Goal: Task Accomplishment & Management: Complete application form

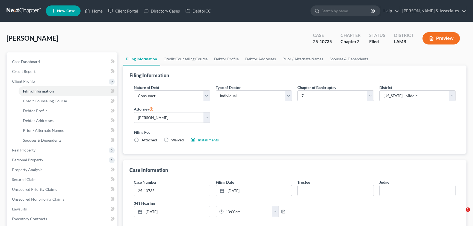
select select "1"
select select "0"
select select "35"
select select "0"
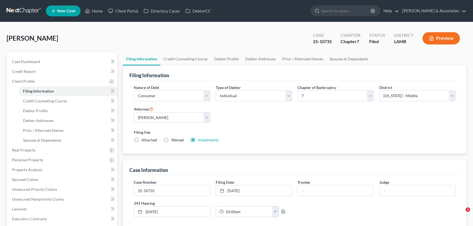
select select "19"
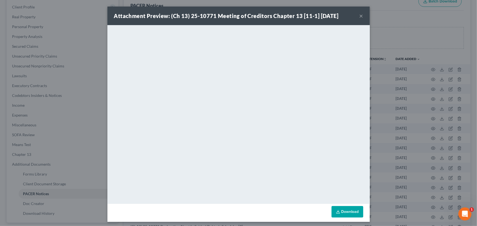
scroll to position [74, 0]
click at [357, 15] on div "Attachment Preview: (Ch 13) 25-10771 Meeting of Creditors Chapter 13 [11-1] 09/…" at bounding box center [238, 16] width 262 height 19
click at [359, 15] on button "×" at bounding box center [361, 16] width 4 height 7
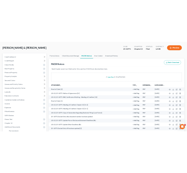
scroll to position [0, 0]
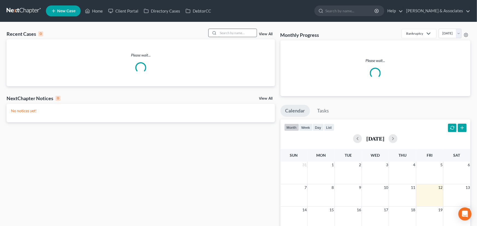
click at [227, 33] on input "search" at bounding box center [237, 33] width 38 height 8
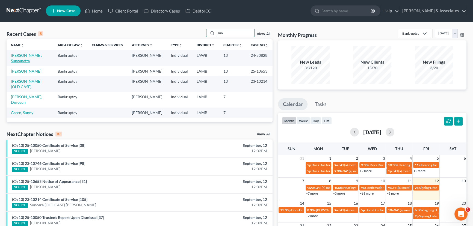
type input "sun"
click at [19, 60] on link "[PERSON_NAME], Sunganetta" at bounding box center [26, 58] width 31 height 10
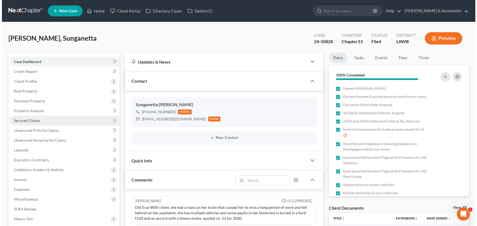
scroll to position [1055, 0]
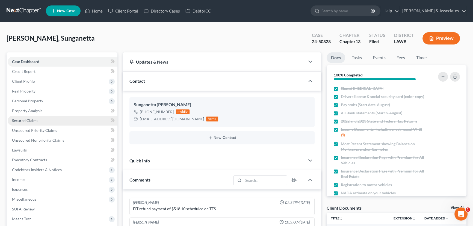
click at [37, 120] on span "Secured Claims" at bounding box center [25, 120] width 26 height 5
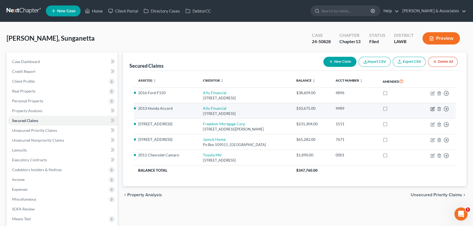
click at [433, 108] on icon "button" at bounding box center [433, 109] width 4 height 4
select select "23"
select select "0"
select select "4"
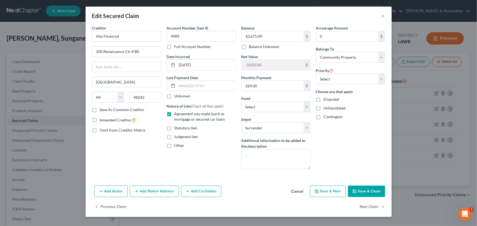
click at [298, 190] on button "Cancel" at bounding box center [297, 191] width 21 height 11
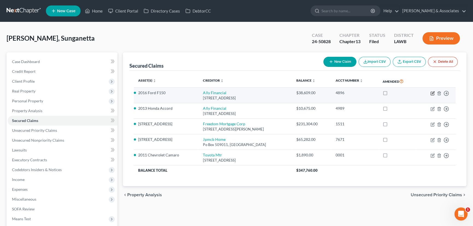
click at [433, 91] on icon "button" at bounding box center [433, 93] width 4 height 4
select select "23"
select select "18"
select select "0"
select select "4"
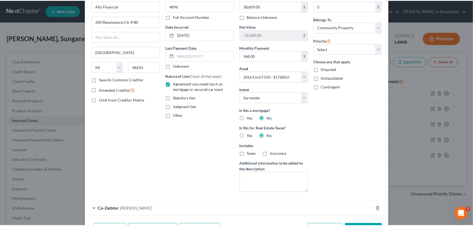
scroll to position [66, 0]
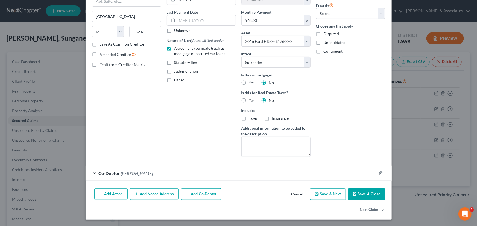
click at [310, 195] on button "Save & New" at bounding box center [328, 194] width 36 height 11
select select
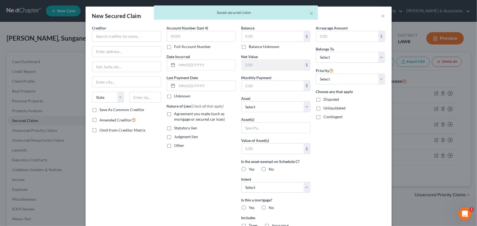
drag, startPoint x: 371, startPoint y: 13, endPoint x: 365, endPoint y: 16, distance: 7.0
click at [372, 13] on div "× Saved secured claim" at bounding box center [235, 13] width 477 height 17
click at [380, 16] on div "× Saved secured claim" at bounding box center [235, 13] width 477 height 17
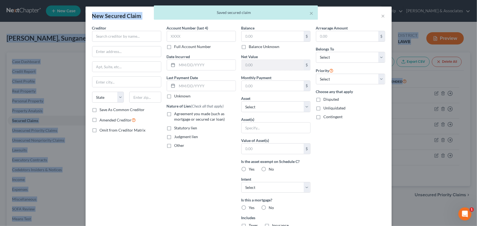
drag, startPoint x: 384, startPoint y: 17, endPoint x: 324, endPoint y: 17, distance: 60.4
click at [333, 21] on div "× Saved secured claim" at bounding box center [235, 13] width 477 height 17
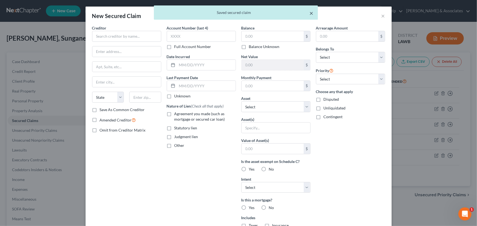
click at [313, 14] on div "× Saved secured claim" at bounding box center [236, 12] width 164 height 14
click at [312, 14] on button "×" at bounding box center [312, 13] width 4 height 7
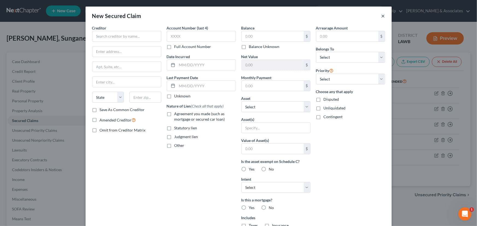
click at [381, 14] on button "×" at bounding box center [383, 16] width 4 height 7
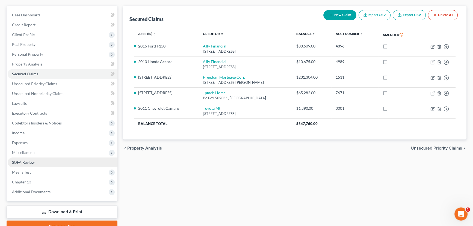
scroll to position [73, 0]
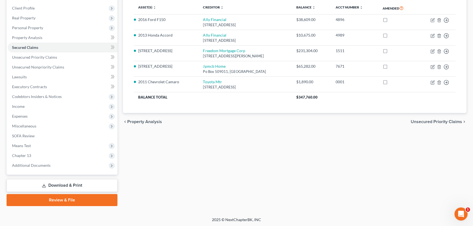
drag, startPoint x: 183, startPoint y: 206, endPoint x: 224, endPoint y: 192, distance: 43.1
click at [185, 205] on div "Petition Navigation Case Dashboard Payments Invoices Payments Payments Credit R…" at bounding box center [237, 94] width 460 height 231
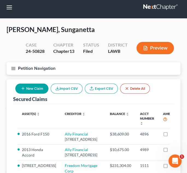
scroll to position [0, 0]
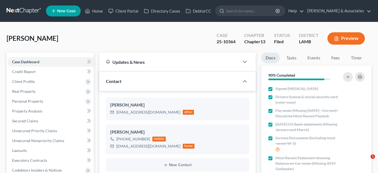
select select "8"
select select "0"
click at [91, 10] on link "Home" at bounding box center [93, 11] width 23 height 10
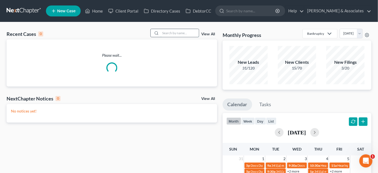
click at [189, 31] on input "search" at bounding box center [179, 33] width 38 height 8
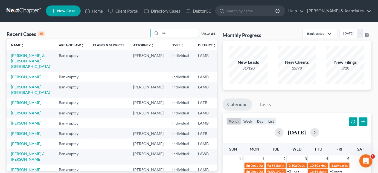
type input "val"
click at [69, 11] on span "New Case" at bounding box center [66, 11] width 18 height 4
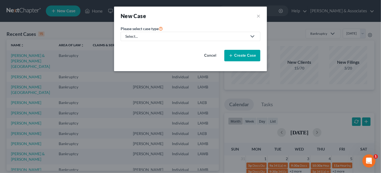
click at [180, 36] on div "Select..." at bounding box center [186, 36] width 122 height 5
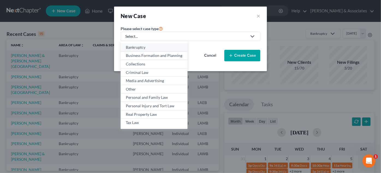
click at [164, 46] on div "Bankruptcy" at bounding box center [154, 47] width 57 height 5
select select "35"
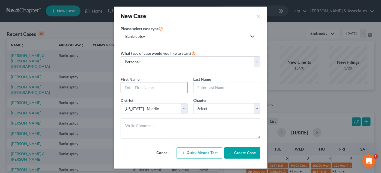
click at [165, 88] on input "text" at bounding box center [154, 87] width 67 height 10
type input "Valrie"
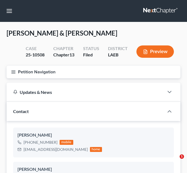
select select "8"
click at [148, 5] on nav "Home New Case Client Portal Directory Cases DebtorCC [PERSON_NAME] & Associates…" at bounding box center [93, 11] width 187 height 22
click at [154, 11] on link at bounding box center [160, 11] width 35 height 10
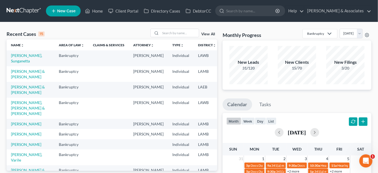
click at [51, 13] on icon at bounding box center [53, 11] width 5 height 7
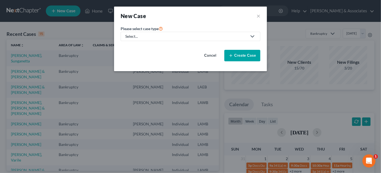
click at [184, 39] on div "Select..." at bounding box center [186, 36] width 122 height 5
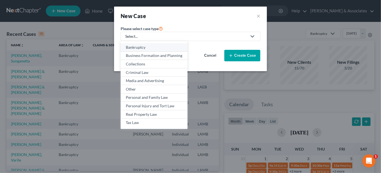
click at [168, 48] on div "Bankruptcy" at bounding box center [154, 47] width 57 height 5
select select "35"
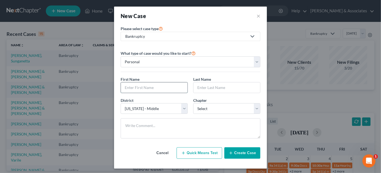
click at [139, 85] on input "text" at bounding box center [154, 87] width 67 height 10
click at [190, 74] on div "What type of case would you like to start? Personal Business First Name * Last …" at bounding box center [191, 96] width 140 height 93
click at [165, 92] on input "text" at bounding box center [154, 87] width 67 height 10
type input "Varlie"
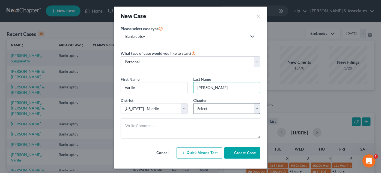
type input "Tucker"
click at [190, 105] on select "Select 7 11 12 13" at bounding box center [226, 108] width 67 height 11
select select "0"
click at [190, 103] on select "Select 7 11 12 13" at bounding box center [226, 108] width 67 height 11
click at [190, 156] on button "Create Case" at bounding box center [243, 152] width 36 height 11
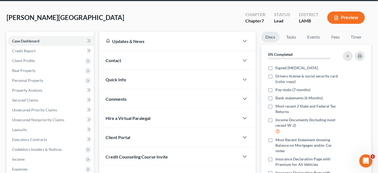
scroll to position [19, 0]
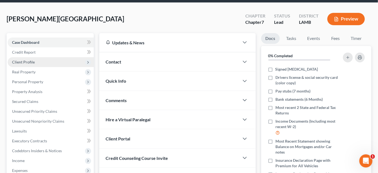
click at [36, 62] on span "Client Profile" at bounding box center [51, 62] width 86 height 10
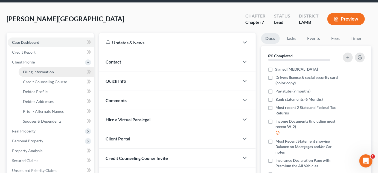
click at [37, 70] on span "Filing Information" at bounding box center [38, 71] width 31 height 5
select select "1"
select select "0"
select select "35"
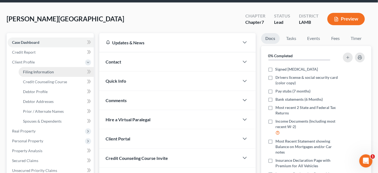
select select "19"
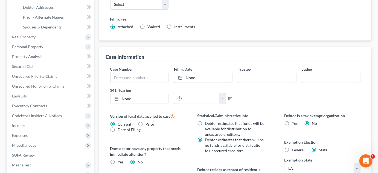
scroll to position [71, 0]
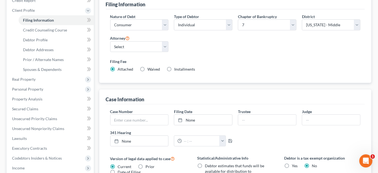
click at [174, 67] on label "Installments Installments" at bounding box center [184, 68] width 21 height 5
click at [177, 67] on input "Installments Installments" at bounding box center [179, 68] width 4 height 4
radio input "true"
radio input "false"
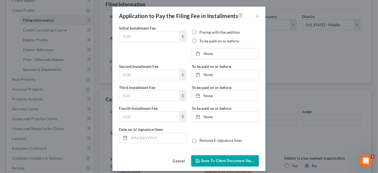
type input "0.00"
radio input "true"
type input "0.00"
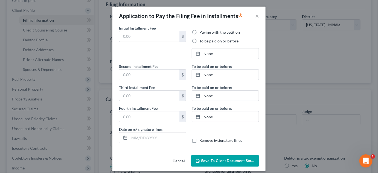
type input "09/12/2025"
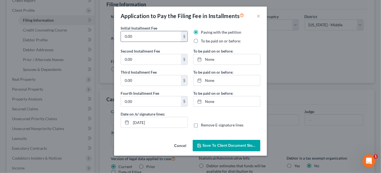
click at [146, 34] on input "0.00" at bounding box center [151, 36] width 60 height 10
type input "100"
click at [190, 43] on label "To be paid on or before:" at bounding box center [221, 40] width 40 height 5
click at [190, 42] on input "To be paid on or before:" at bounding box center [205, 40] width 4 height 4
radio input "true"
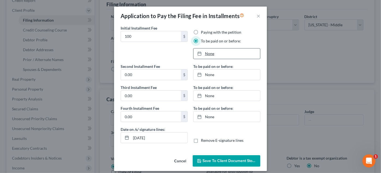
click at [190, 56] on link "None" at bounding box center [227, 53] width 67 height 10
type input "[DATE]"
click at [150, 74] on input "0.00" at bounding box center [151, 74] width 60 height 10
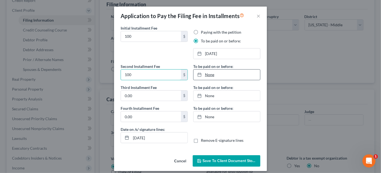
type input "100"
click at [190, 77] on link "None" at bounding box center [227, 74] width 67 height 10
type input "[DATE]"
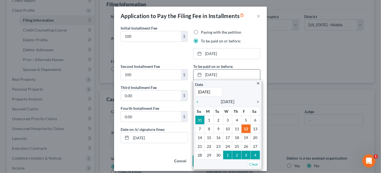
click at [190, 102] on icon "chevron_right" at bounding box center [256, 101] width 7 height 4
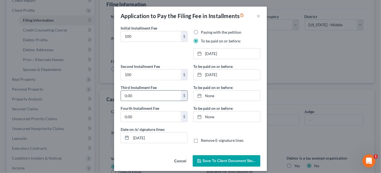
click at [175, 94] on input "0.00" at bounding box center [151, 95] width 60 height 10
type input "138"
click at [190, 95] on link "None" at bounding box center [227, 95] width 67 height 10
type input "[DATE]"
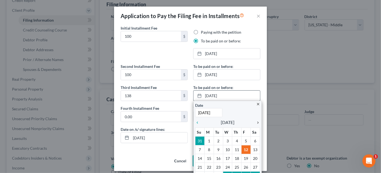
click at [190, 122] on icon "chevron_right" at bounding box center [256, 122] width 7 height 4
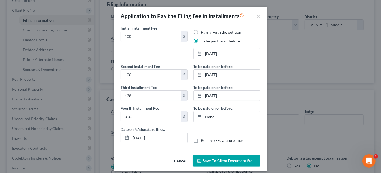
click at [190, 165] on button "Save to Client Document Storage" at bounding box center [227, 160] width 68 height 11
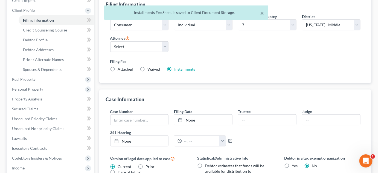
click at [190, 13] on button "×" at bounding box center [262, 13] width 4 height 7
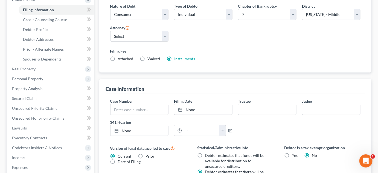
scroll to position [81, 0]
click at [56, 26] on link "Debtor Profile" at bounding box center [56, 30] width 75 height 10
select select "0"
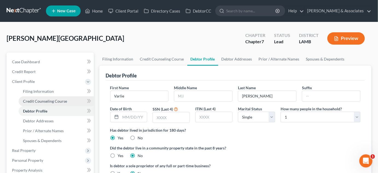
drag, startPoint x: 46, startPoint y: 97, endPoint x: 41, endPoint y: 101, distance: 6.6
click at [41, 101] on span "Credit Counseling Course" at bounding box center [45, 101] width 44 height 5
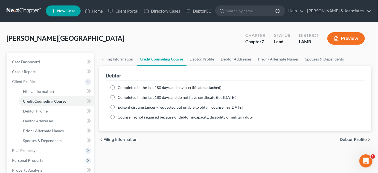
click at [164, 88] on span "Completed in the last 180 days and have certificate (attached)" at bounding box center [170, 87] width 104 height 5
click at [124, 88] on input "Completed in the last 180 days and have certificate (attached)" at bounding box center [122, 87] width 4 height 4
radio input "true"
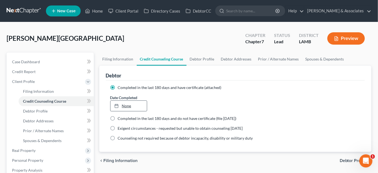
click at [133, 106] on link "None" at bounding box center [128, 106] width 37 height 10
type input "[DATE]"
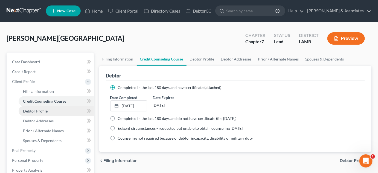
click at [56, 114] on link "Debtor Profile" at bounding box center [56, 111] width 75 height 10
select select "0"
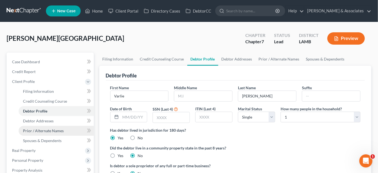
click at [54, 126] on link "Prior / Alternate Names" at bounding box center [56, 131] width 75 height 10
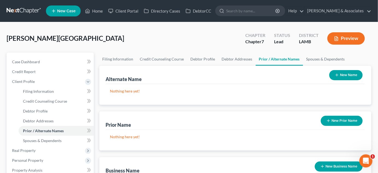
click at [190, 72] on button "New Name" at bounding box center [345, 75] width 33 height 10
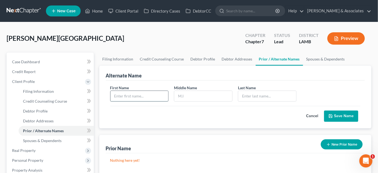
click at [157, 100] on input "text" at bounding box center [139, 96] width 58 height 10
type input "Rae"
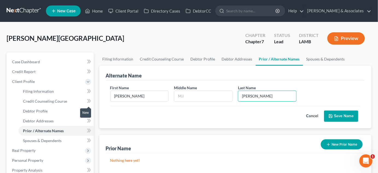
type input "Tucker"
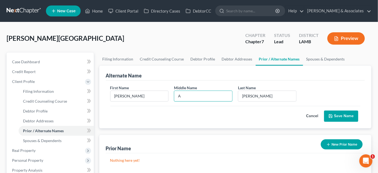
type input "A"
click at [190, 116] on button "Save Name" at bounding box center [341, 115] width 34 height 11
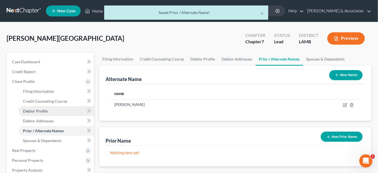
click at [35, 108] on span "Debtor Profile" at bounding box center [35, 110] width 25 height 5
select select "0"
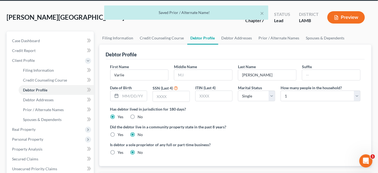
scroll to position [30, 0]
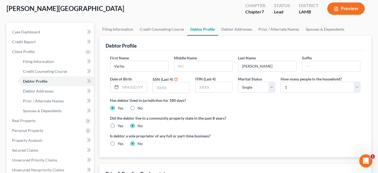
click at [190, 125] on div "Did the debtor live in a community property state in the past 8 years? Yes No" at bounding box center [235, 121] width 250 height 13
click at [125, 85] on input "text" at bounding box center [134, 87] width 27 height 10
type input "04/30/1958"
click at [190, 125] on div "Did the debtor live in a community property state in the past 8 years? Yes No" at bounding box center [235, 121] width 250 height 13
click at [190, 109] on div "Has debtor lived in jurisdiction for 180 days? Yes No Debtor must reside in jur…" at bounding box center [235, 103] width 250 height 13
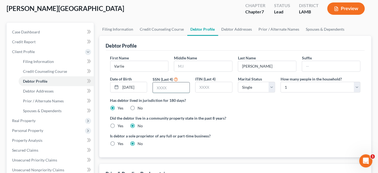
click at [166, 85] on input "text" at bounding box center [171, 87] width 37 height 10
type input "7842"
click at [51, 92] on span "Debtor Addresses" at bounding box center [38, 91] width 31 height 5
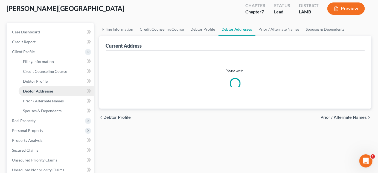
scroll to position [3, 0]
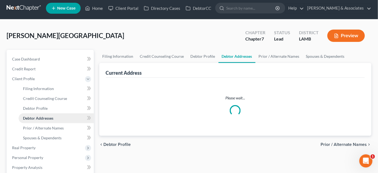
select select "0"
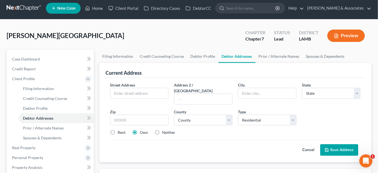
scroll to position [0, 0]
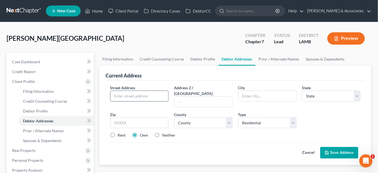
click at [159, 96] on input "text" at bounding box center [139, 96] width 58 height 10
click at [190, 76] on div "Current Address" at bounding box center [235, 73] width 259 height 15
click at [138, 95] on input "text" at bounding box center [139, 96] width 58 height 10
type input "44135 Hwy 431"
type input "St. Amant"
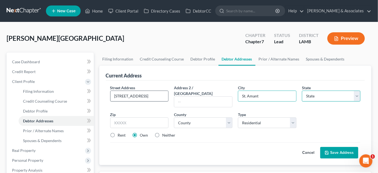
select select "19"
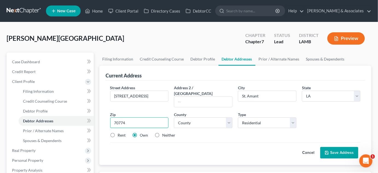
type input "70774"
click at [165, 132] on label "Neither" at bounding box center [168, 134] width 13 height 5
click at [165, 132] on input "Neither" at bounding box center [167, 134] width 4 height 4
radio input "true"
type input "Saint Amant"
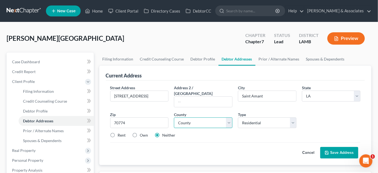
click at [190, 117] on select "County Acadia Allen Ascension Assumption Avoyelles Beauregard Bienville Bossier…" at bounding box center [203, 122] width 58 height 11
select select "2"
click at [174, 117] on select "County Acadia Allen Ascension Assumption Avoyelles Beauregard Bienville Bossier…" at bounding box center [203, 122] width 58 height 11
click at [190, 122] on div "Street Address * 44135 Hwy 431 Address 2 / PO Box City * Saint Amant State * St…" at bounding box center [235, 114] width 256 height 58
click at [190, 147] on button "Save Address" at bounding box center [339, 152] width 38 height 11
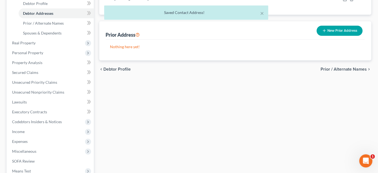
scroll to position [114, 0]
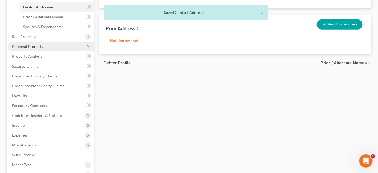
click at [36, 45] on span "Personal Property" at bounding box center [27, 46] width 31 height 5
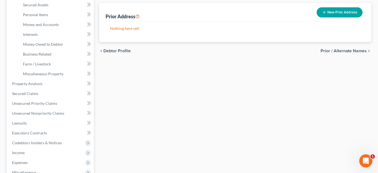
scroll to position [39, 0]
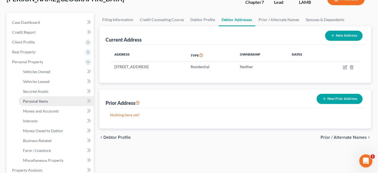
click at [38, 98] on link "Personal Items" at bounding box center [56, 101] width 75 height 10
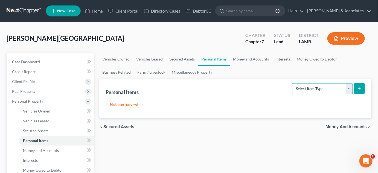
click at [190, 90] on select "Select Item Type Clothing Collectibles Of Value Electronics Firearms Household …" at bounding box center [322, 88] width 61 height 11
select select "clothing"
click at [190, 83] on select "Select Item Type Clothing Collectibles Of Value Electronics Firearms Household …" at bounding box center [322, 88] width 61 height 11
click at [190, 87] on button "submit" at bounding box center [359, 88] width 11 height 11
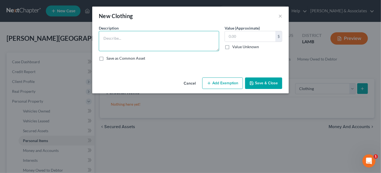
click at [152, 36] on textarea at bounding box center [159, 41] width 121 height 20
type textarea "Used clothing"
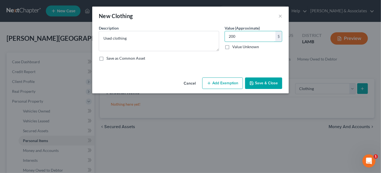
type input "200"
click at [190, 87] on button "Add Exemption" at bounding box center [222, 82] width 41 height 11
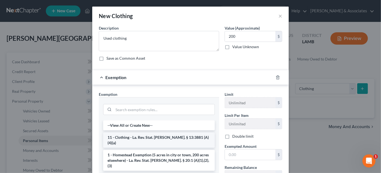
click at [157, 138] on li "11 - Clothing - La. Rev. Stat. Ann. § 13:3881 (A)(4)(a)" at bounding box center [159, 139] width 112 height 15
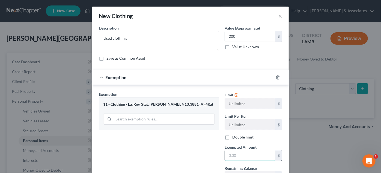
click at [190, 154] on input "text" at bounding box center [250, 155] width 51 height 10
type input "200"
drag, startPoint x: 381, startPoint y: 1, endPoint x: 200, endPoint y: 56, distance: 189.4
click at [190, 56] on div "Save as Common Asset" at bounding box center [191, 57] width 184 height 5
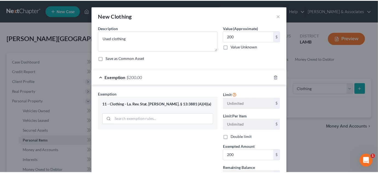
scroll to position [47, 0]
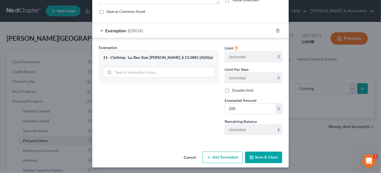
click at [190, 153] on button "Save & Close" at bounding box center [263, 156] width 37 height 11
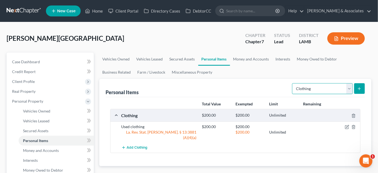
click at [190, 90] on select "Select Item Type Clothing Collectibles Of Value Electronics Firearms Household …" at bounding box center [322, 88] width 61 height 11
select select "jewelry"
click at [190, 83] on select "Select Item Type Clothing Collectibles Of Value Electronics Firearms Household …" at bounding box center [322, 88] width 61 height 11
click at [190, 83] on button "submit" at bounding box center [359, 88] width 11 height 11
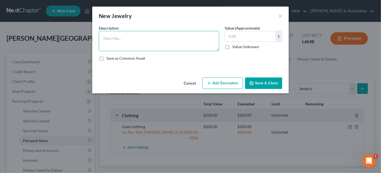
click at [164, 44] on textarea at bounding box center [159, 41] width 121 height 20
type textarea "Costume jewelry"
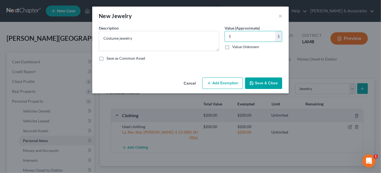
type input "5"
click at [190, 78] on button "Save & Close" at bounding box center [263, 82] width 37 height 11
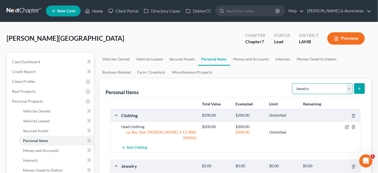
click at [190, 87] on select "Select Item Type Clothing Collectibles Of Value Electronics Firearms Household …" at bounding box center [322, 88] width 61 height 11
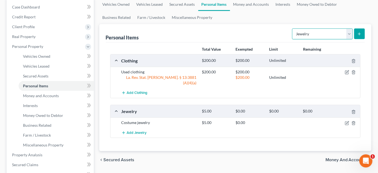
scroll to position [55, 0]
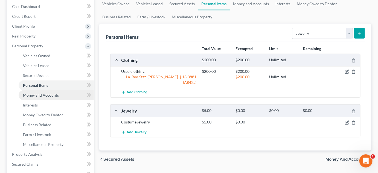
click at [45, 96] on span "Money and Accounts" at bounding box center [41, 95] width 36 height 5
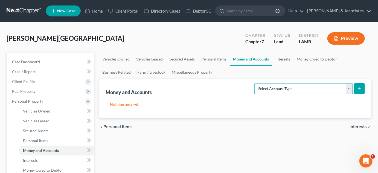
click at [190, 83] on select "Select Account Type Brokerage Cash on Hand Certificates of Deposit Checking Acc…" at bounding box center [303, 88] width 98 height 11
select select "checking"
click at [190, 83] on select "Select Account Type Brokerage Cash on Hand Certificates of Deposit Checking Acc…" at bounding box center [303, 88] width 98 height 11
click at [190, 92] on button "submit" at bounding box center [359, 88] width 11 height 11
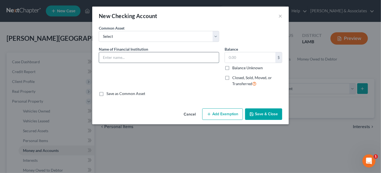
click at [169, 54] on input "text" at bounding box center [159, 57] width 120 height 10
type input "Chase Checking - 0727"
click at [190, 55] on input "text" at bounding box center [250, 57] width 51 height 10
type input "5"
type input "85"
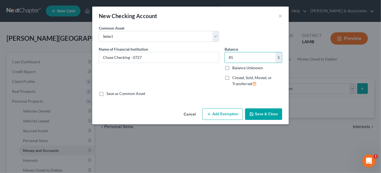
click at [190, 117] on button "Save & Close" at bounding box center [263, 113] width 37 height 11
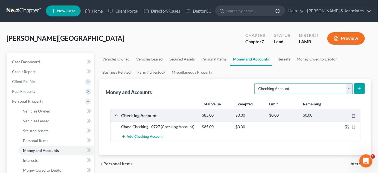
click at [190, 87] on select "Select Account Type Brokerage Cash on Hand Certificates of Deposit Checking Acc…" at bounding box center [303, 88] width 98 height 11
select select "cash_on_hand"
click at [190, 83] on select "Select Account Type Brokerage Cash on Hand Certificates of Deposit Checking Acc…" at bounding box center [303, 88] width 98 height 11
click at [190, 87] on button "submit" at bounding box center [359, 88] width 11 height 11
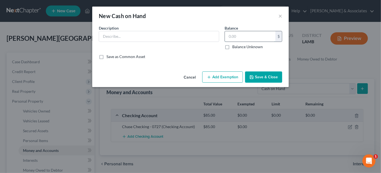
click at [190, 35] on input "text" at bounding box center [250, 36] width 51 height 10
type input "12"
click at [177, 37] on input "text" at bounding box center [159, 36] width 120 height 10
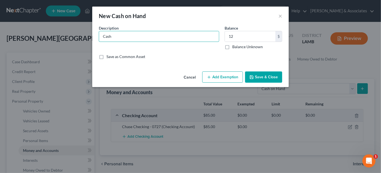
type input "Cash"
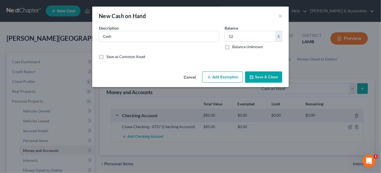
click at [190, 77] on button "Save & Close" at bounding box center [263, 76] width 37 height 11
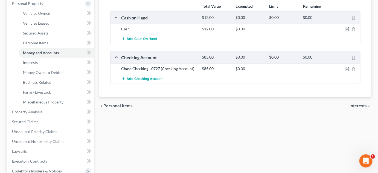
scroll to position [98, 0]
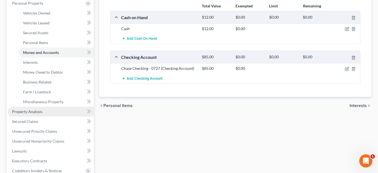
click at [50, 109] on link "Property Analysis" at bounding box center [51, 112] width 86 height 10
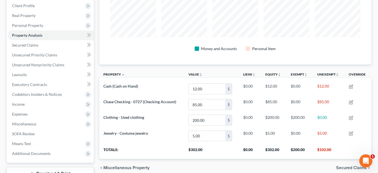
scroll to position [77, 0]
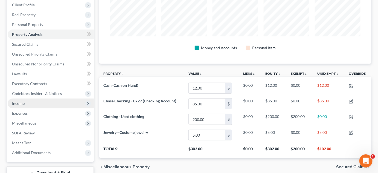
click at [27, 105] on span "Income" at bounding box center [51, 103] width 86 height 10
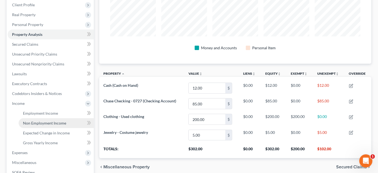
click at [34, 122] on span "Non Employment Income" at bounding box center [44, 123] width 43 height 5
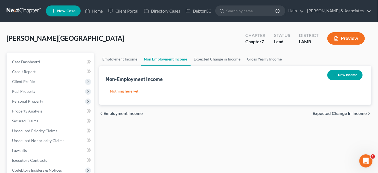
click at [190, 73] on button "New Income" at bounding box center [344, 75] width 35 height 10
select select "0"
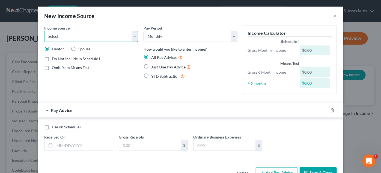
click at [99, 40] on select "Select Unemployment Disability (from employer) Pension Retirement Social Securi…" at bounding box center [91, 36] width 94 height 11
select select "4"
click at [44, 31] on select "Select Unemployment Disability (from employer) Pension Retirement Social Securi…" at bounding box center [91, 36] width 94 height 11
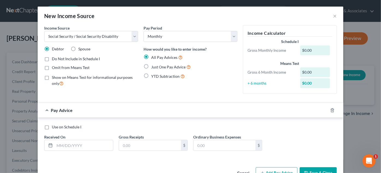
click at [71, 67] on span "Omit from Means Test" at bounding box center [71, 67] width 38 height 5
click at [58, 67] on input "Omit from Means Test" at bounding box center [56, 67] width 4 height 4
checkbox input "true"
click at [63, 142] on input "text" at bounding box center [84, 145] width 58 height 10
click at [161, 69] on span "Just One Pay Advice" at bounding box center [168, 66] width 34 height 5
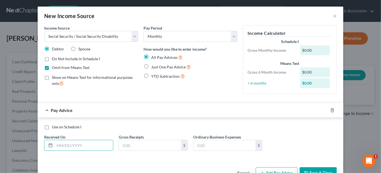
click at [157, 67] on input "Just One Pay Advice" at bounding box center [156, 66] width 4 height 4
radio input "true"
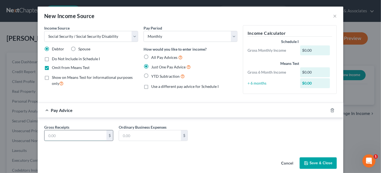
click at [78, 134] on input "text" at bounding box center [76, 135] width 62 height 10
type input "1,281"
click at [190, 161] on button "Save & Close" at bounding box center [318, 162] width 37 height 11
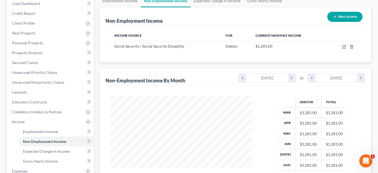
scroll to position [90, 0]
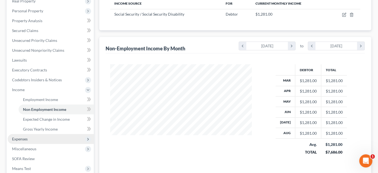
click at [25, 137] on span "Expenses" at bounding box center [20, 138] width 16 height 5
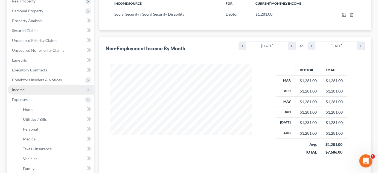
click at [40, 85] on span "Income" at bounding box center [51, 90] width 86 height 10
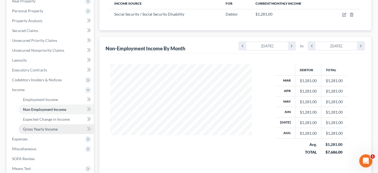
click at [45, 128] on span "Gross Yearly Income" at bounding box center [40, 129] width 35 height 5
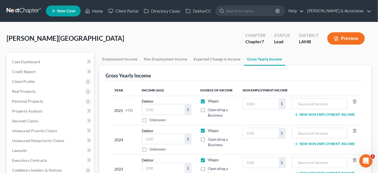
click at [190, 101] on label "Wages" at bounding box center [213, 100] width 11 height 5
click at [190, 101] on input "Wages" at bounding box center [212, 100] width 4 height 4
checkbox input "false"
click at [190, 100] on input "text" at bounding box center [261, 103] width 36 height 10
type input "11,529"
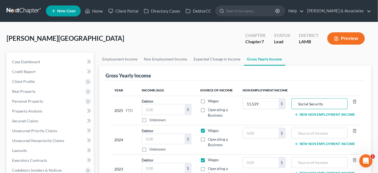
type input "Social Security"
click at [190, 133] on input "text" at bounding box center [261, 133] width 36 height 10
type input "14,910"
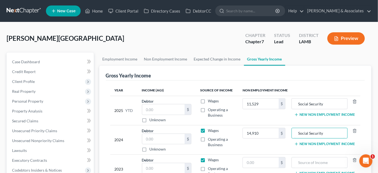
type input "Social Security"
click at [190, 162] on input "text" at bounding box center [261, 162] width 36 height 10
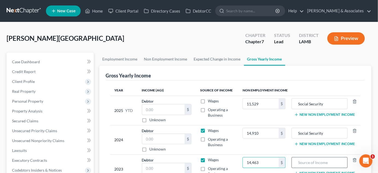
type input "14,463"
click at [190, 166] on input "text" at bounding box center [319, 162] width 50 height 10
type input "Social Security"
click at [190, 131] on label "Wages" at bounding box center [213, 130] width 11 height 5
click at [190, 131] on input "Wages" at bounding box center [212, 130] width 4 height 4
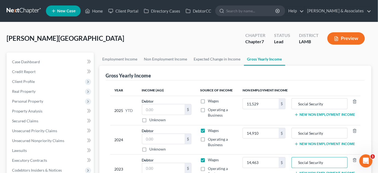
checkbox input "false"
click at [190, 162] on td "Wages Operating a Business" at bounding box center [217, 168] width 42 height 29
click at [190, 159] on label "Wages" at bounding box center [213, 159] width 11 height 5
click at [190, 159] on input "Wages" at bounding box center [212, 159] width 4 height 4
checkbox input "false"
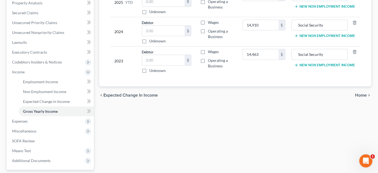
scroll to position [108, 0]
click at [190, 96] on span "Home" at bounding box center [361, 95] width 12 height 4
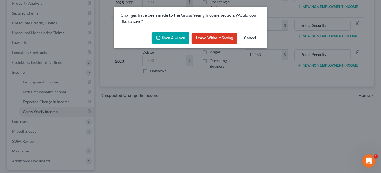
click at [177, 35] on button "Save & Leave" at bounding box center [171, 37] width 38 height 11
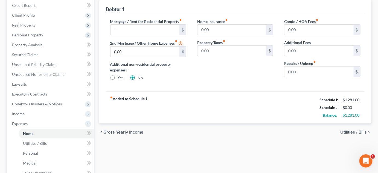
scroll to position [66, 0]
click at [153, 25] on input "text" at bounding box center [144, 30] width 69 height 10
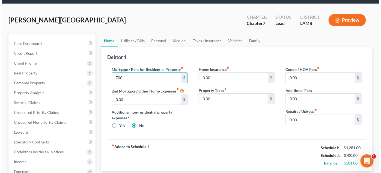
scroll to position [17, 0]
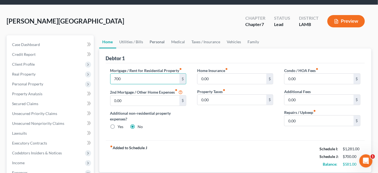
type input "700"
click at [155, 38] on link "Personal" at bounding box center [157, 41] width 22 height 13
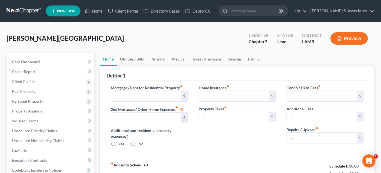
type input "0.00"
radio input "true"
type input "0.00"
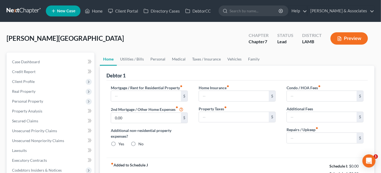
type input "0.00"
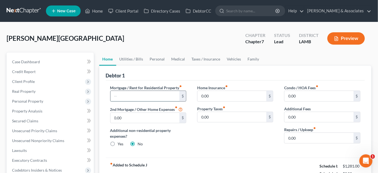
click at [162, 95] on input "text" at bounding box center [144, 96] width 69 height 10
type input "700"
click at [158, 57] on link "Personal" at bounding box center [157, 58] width 22 height 13
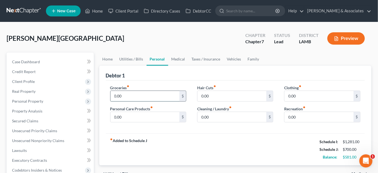
click at [135, 99] on input "0.00" at bounding box center [144, 96] width 69 height 10
type input "350"
click at [180, 62] on link "Medical" at bounding box center [178, 58] width 20 height 13
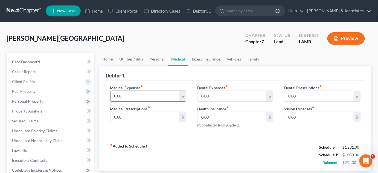
click at [135, 95] on input "0.00" at bounding box center [144, 96] width 69 height 10
type input "0"
type input "100"
click at [235, 58] on link "Vehicles" at bounding box center [234, 58] width 21 height 13
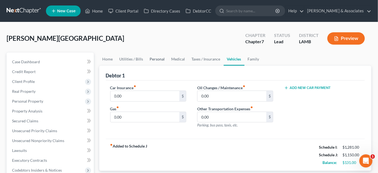
click at [156, 60] on link "Personal" at bounding box center [157, 58] width 22 height 13
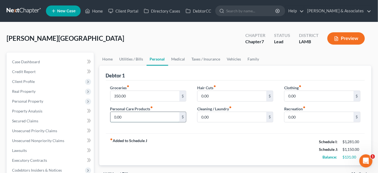
click at [154, 112] on input "0.00" at bounding box center [144, 117] width 69 height 10
type input "50"
click at [236, 118] on input "0.00" at bounding box center [231, 117] width 69 height 10
type input "35"
click at [175, 61] on link "Medical" at bounding box center [178, 58] width 20 height 13
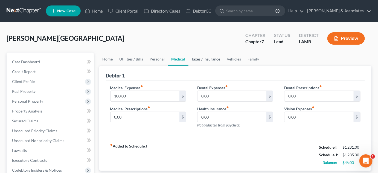
click at [201, 61] on link "Taxes / Insurance" at bounding box center [205, 58] width 35 height 13
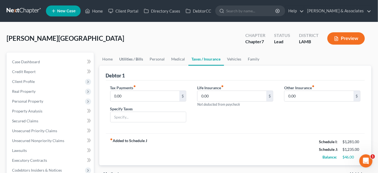
click at [127, 57] on link "Utilities / Bills" at bounding box center [131, 58] width 30 height 13
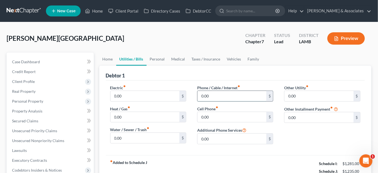
click at [227, 94] on input "0.00" at bounding box center [231, 96] width 69 height 10
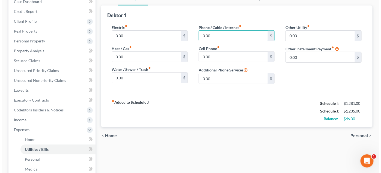
scroll to position [60, 0]
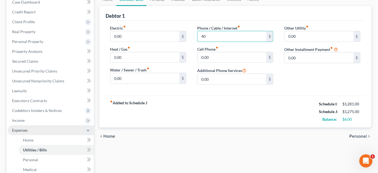
click at [44, 125] on span "Expenses" at bounding box center [51, 130] width 86 height 10
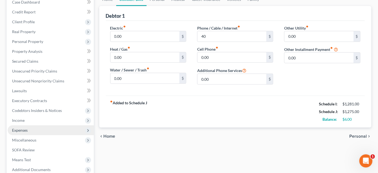
click at [44, 125] on span "Expenses" at bounding box center [51, 130] width 86 height 10
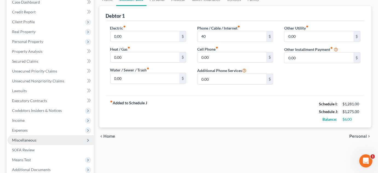
click at [40, 139] on span "Miscellaneous" at bounding box center [51, 140] width 86 height 10
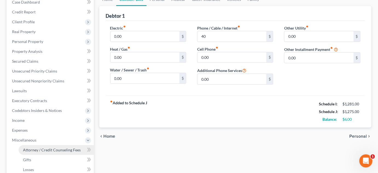
click at [42, 148] on span "Attorney / Credit Counseling Fees" at bounding box center [52, 149] width 58 height 5
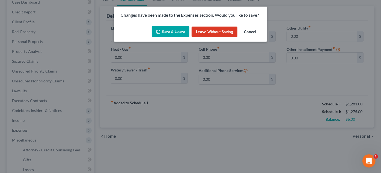
click at [170, 25] on div "Save & Leave Leave without Saving Cancel" at bounding box center [190, 33] width 153 height 18
click at [166, 34] on button "Save & Leave" at bounding box center [171, 31] width 38 height 11
type input "40.00"
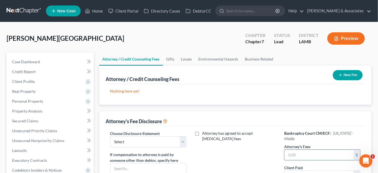
click at [310, 149] on input "text" at bounding box center [318, 154] width 69 height 10
type input "2000"
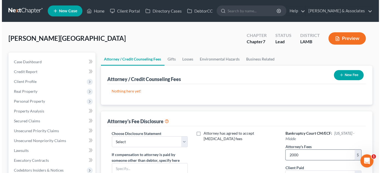
scroll to position [7, 0]
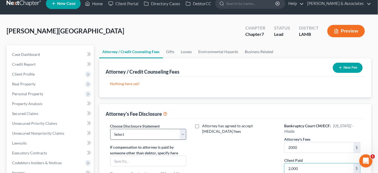
type input "2,000"
click at [161, 129] on select "Select LAWB 13 ALL CHECK NOT KOLWE LAWB 13 ONLY KOLWE TEST LAMB 13 LAMB 7 Ch 11…" at bounding box center [148, 134] width 76 height 11
select select "4"
click at [110, 129] on select "Select LAWB 13 ALL CHECK NOT KOLWE LAWB 13 ONLY KOLWE TEST LAMB 13 LAMB 7 Ch 11…" at bounding box center [148, 134] width 76 height 11
click at [363, 67] on div "New Fee" at bounding box center [347, 67] width 34 height 14
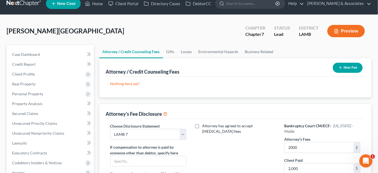
click at [353, 67] on button "New Fee" at bounding box center [348, 68] width 30 height 10
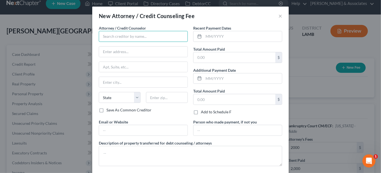
click at [167, 32] on input "text" at bounding box center [143, 36] width 89 height 11
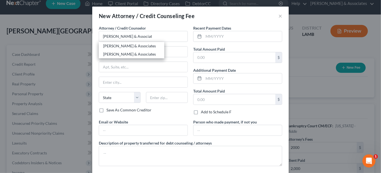
click at [143, 44] on div "[PERSON_NAME] & Associates" at bounding box center [131, 45] width 57 height 5
type input "[PERSON_NAME] & Associates"
type input "2644 S. Sherwood Forest Blvd."
type input "Baton Rouge"
select select "19"
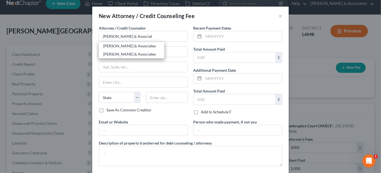
type input "70816"
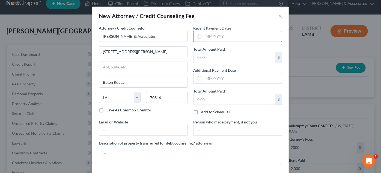
click at [220, 33] on input "text" at bounding box center [243, 36] width 78 height 10
type input "9/2025"
type input "2,000"
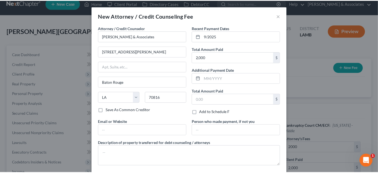
scroll to position [27, 0]
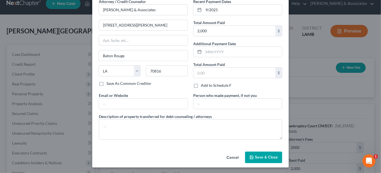
click at [259, 155] on span "Save & Close" at bounding box center [266, 157] width 23 height 5
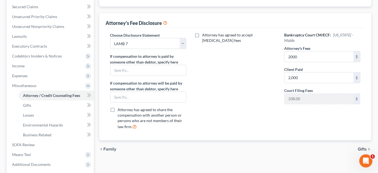
scroll to position [166, 0]
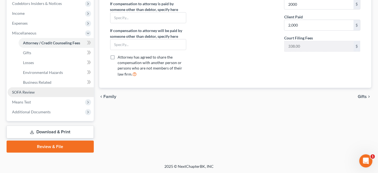
click at [31, 92] on span "SOFA Review" at bounding box center [23, 92] width 23 height 5
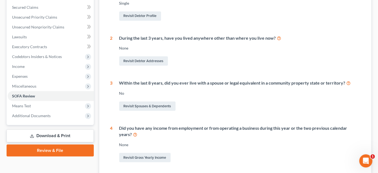
scroll to position [36, 0]
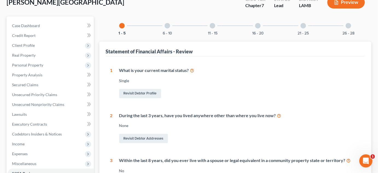
click at [162, 31] on div "6 - 10" at bounding box center [167, 25] width 19 height 19
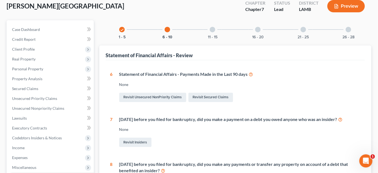
scroll to position [33, 0]
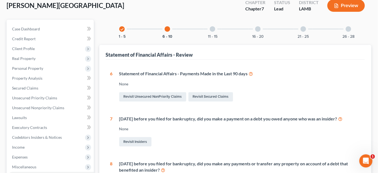
click at [211, 32] on div "11 - 15" at bounding box center [212, 29] width 19 height 19
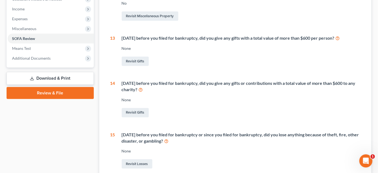
scroll to position [44, 0]
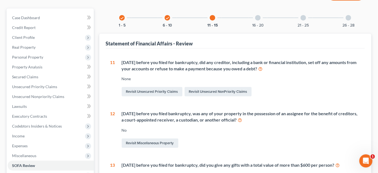
click at [257, 22] on div "16 - 20" at bounding box center [257, 17] width 19 height 19
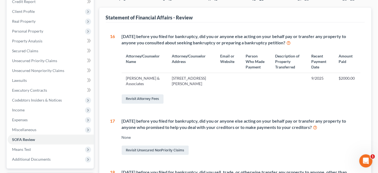
scroll to position [12, 0]
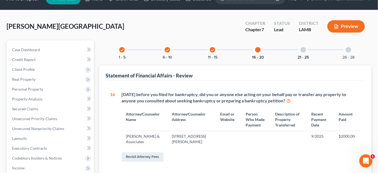
click at [304, 56] on button "21 - 25" at bounding box center [302, 57] width 11 height 4
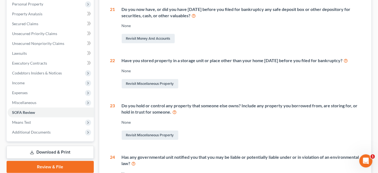
scroll to position [25, 0]
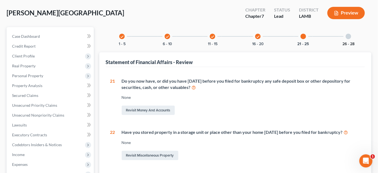
click at [351, 42] on button "26 - 28" at bounding box center [348, 44] width 12 height 4
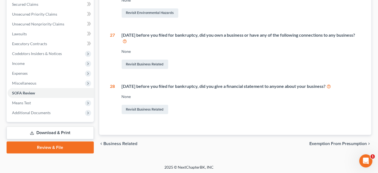
scroll to position [117, 0]
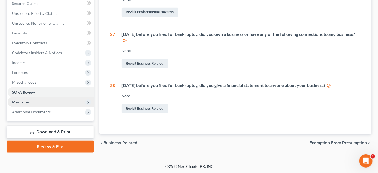
click at [44, 98] on span "Means Test" at bounding box center [51, 102] width 86 height 10
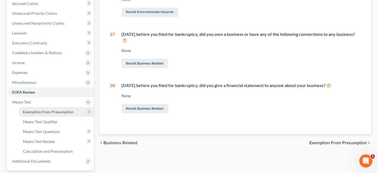
click at [51, 109] on span "Exemption from Presumption" at bounding box center [48, 111] width 51 height 5
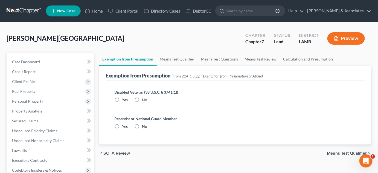
click at [142, 101] on span "No" at bounding box center [144, 99] width 5 height 5
click at [144, 101] on input "No" at bounding box center [146, 99] width 4 height 4
radio input "true"
click at [146, 124] on span "No" at bounding box center [144, 126] width 5 height 5
click at [146, 124] on input "No" at bounding box center [146, 126] width 4 height 4
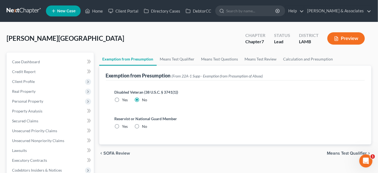
radio input "true"
click at [333, 153] on span "Means Test Qualifier" at bounding box center [347, 153] width 40 height 4
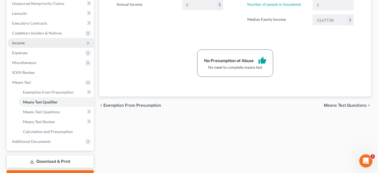
scroll to position [92, 0]
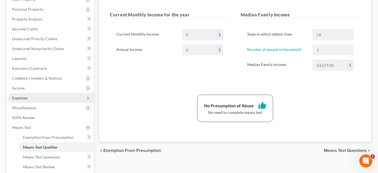
click at [36, 99] on span "Expenses" at bounding box center [51, 98] width 86 height 10
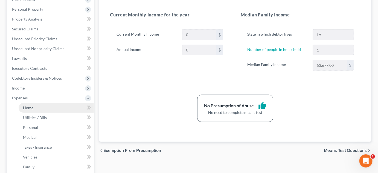
click at [37, 107] on link "Home" at bounding box center [56, 108] width 75 height 10
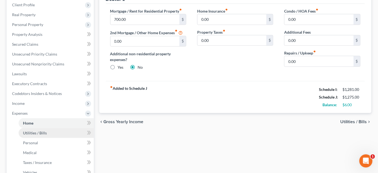
scroll to position [124, 0]
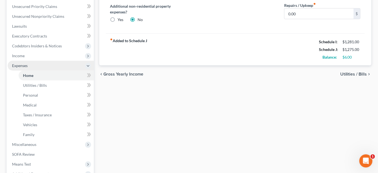
click at [33, 68] on span "Expenses" at bounding box center [51, 66] width 86 height 10
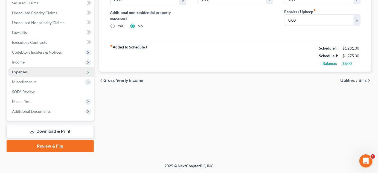
scroll to position [117, 0]
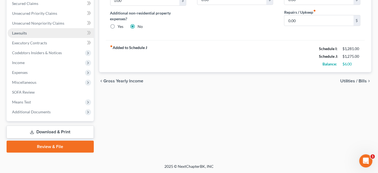
click at [34, 36] on link "Lawsuits" at bounding box center [51, 33] width 86 height 10
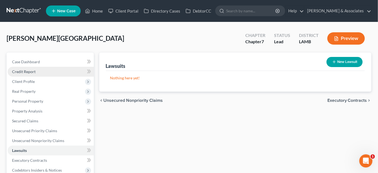
click at [47, 71] on link "Credit Report" at bounding box center [51, 72] width 86 height 10
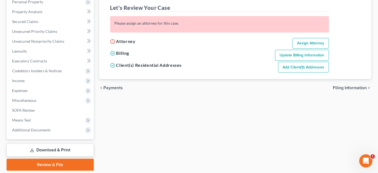
click at [313, 43] on link "Assign Attorney" at bounding box center [310, 43] width 36 height 11
select select "1"
select select "0"
select select "19"
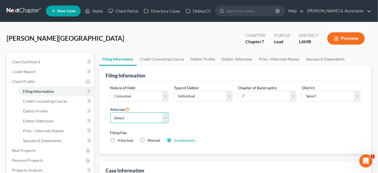
click at [135, 115] on select "Select Morley Diment - LAMB Morley Diment - LAEB Morley Diment - LAWB Paul Shou…" at bounding box center [139, 117] width 58 height 11
select select "0"
click at [110, 112] on select "Select Morley Diment - LAMB Morley Diment - LAEB Morley Diment - LAWB Paul Shou…" at bounding box center [139, 117] width 58 height 11
click at [253, 128] on div "Filing Fee Attached Waived Waived Installments Installments" at bounding box center [235, 137] width 256 height 20
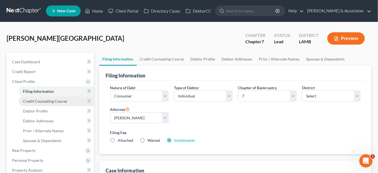
click at [38, 100] on span "Credit Counseling Course" at bounding box center [45, 101] width 44 height 5
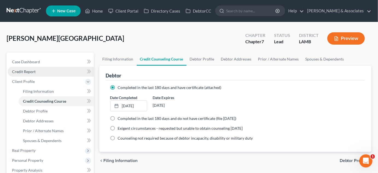
click at [36, 75] on link "Credit Report" at bounding box center [51, 72] width 86 height 10
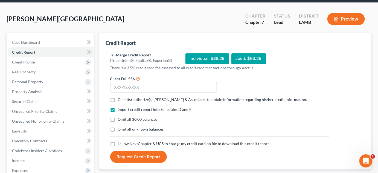
scroll to position [25, 0]
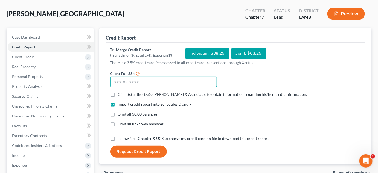
click at [130, 79] on input "text" at bounding box center [163, 82] width 107 height 11
type input "435-41-7842"
click at [139, 136] on span "I allow NextChapter & UCS to charge my credit card on file to download this cre…" at bounding box center [193, 138] width 151 height 5
click at [124, 136] on input "I allow NextChapter & UCS to charge my credit card on file to download this cre…" at bounding box center [122, 138] width 4 height 4
checkbox input "true"
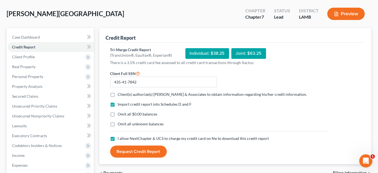
click at [130, 99] on form "Client Full SSN * 435-41-7842 Client(s) authorize(s) Diment & Associates to obt…" at bounding box center [219, 114] width 224 height 88
click at [130, 96] on form "Client Full SSN * 435-41-7842 Client(s) authorize(s) Diment & Associates to obt…" at bounding box center [219, 114] width 224 height 88
click at [118, 95] on label "Client(s) authorize(s) Diment & Associates to obtain information regarding his/…" at bounding box center [212, 94] width 189 height 5
click at [120, 95] on input "Client(s) authorize(s) Diment & Associates to obtain information regarding his/…" at bounding box center [122, 94] width 4 height 4
checkbox input "true"
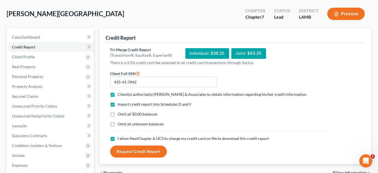
click at [122, 140] on form "Client Full SSN * 435-41-7842 Client(s) authorize(s) Diment & Associates to obt…" at bounding box center [219, 114] width 224 height 88
click at [124, 147] on button "Request Credit Report" at bounding box center [138, 151] width 57 height 12
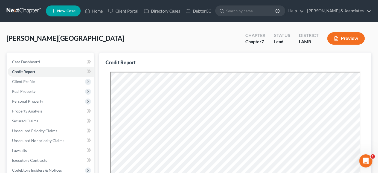
scroll to position [124, 0]
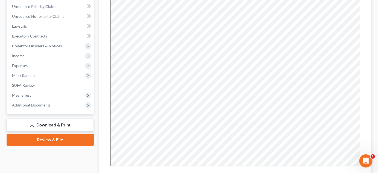
drag, startPoint x: 34, startPoint y: 122, endPoint x: 39, endPoint y: 123, distance: 5.5
click at [33, 122] on link "Download & Print" at bounding box center [50, 125] width 87 height 13
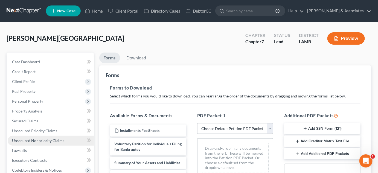
click at [44, 138] on span "Unsecured Nonpriority Claims" at bounding box center [38, 140] width 52 height 5
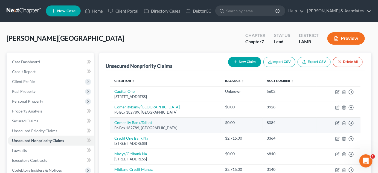
scroll to position [49, 0]
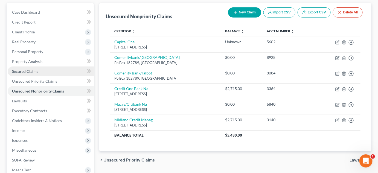
click at [27, 72] on span "Secured Claims" at bounding box center [25, 71] width 26 height 5
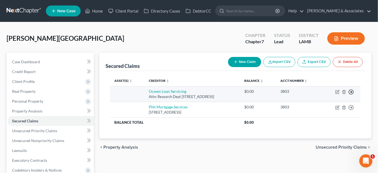
click at [350, 92] on line "button" at bounding box center [351, 92] width 2 height 0
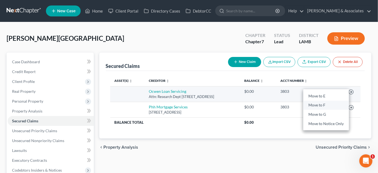
click at [320, 104] on link "Move to F" at bounding box center [326, 105] width 46 height 9
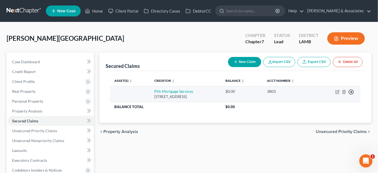
drag, startPoint x: 350, startPoint y: 91, endPoint x: 349, endPoint y: 95, distance: 3.9
click at [350, 91] on icon "button" at bounding box center [350, 91] width 5 height 5
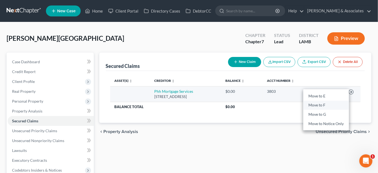
click at [336, 102] on link "Move to F" at bounding box center [326, 105] width 46 height 9
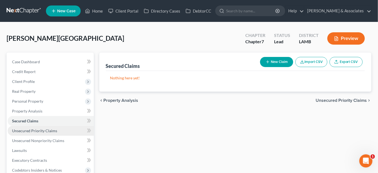
click at [59, 131] on link "Unsecured Priority Claims" at bounding box center [51, 131] width 86 height 10
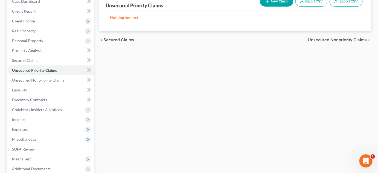
scroll to position [18, 0]
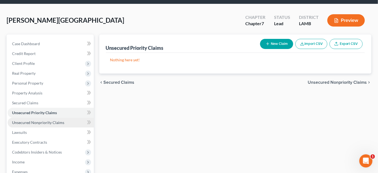
click at [61, 122] on span "Unsecured Nonpriority Claims" at bounding box center [38, 122] width 52 height 5
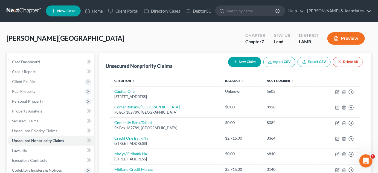
click at [246, 60] on button "New Claim" at bounding box center [244, 62] width 33 height 10
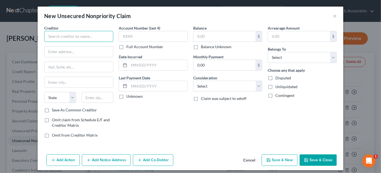
click at [82, 35] on input "text" at bounding box center [78, 36] width 69 height 11
type input "River HIghlands Condo Association"
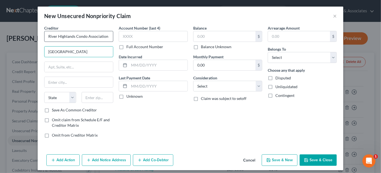
type input "12210 River Highlands"
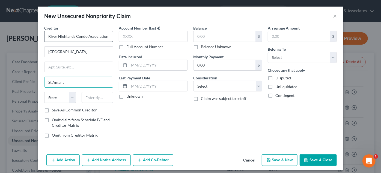
type input "St Amant"
select select "19"
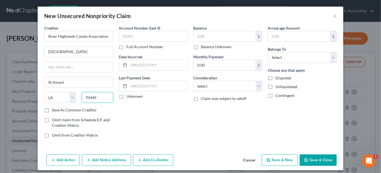
type input "70449"
drag, startPoint x: 74, startPoint y: 108, endPoint x: 88, endPoint y: 105, distance: 14.4
click at [74, 108] on label "Save As Common Creditor" at bounding box center [74, 109] width 45 height 5
click at [58, 108] on input "Save As Common Creditor" at bounding box center [56, 109] width 4 height 4
checkbox input "true"
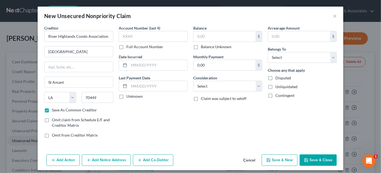
type input "Maurepas"
click at [217, 48] on label "Balance Unknown" at bounding box center [216, 46] width 31 height 5
click at [207, 48] on input "Balance Unknown" at bounding box center [205, 46] width 4 height 4
checkbox input "true"
type input "0.00"
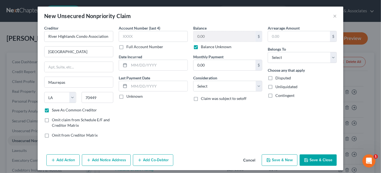
click at [163, 71] on div "Account Number (last 4) Full Account Number Date Incurred Last Payment Date Unk…" at bounding box center [153, 83] width 75 height 117
click at [162, 69] on input "text" at bounding box center [158, 65] width 58 height 10
type input "2020"
click at [289, 58] on select "Select Debtor 1 Only Debtor 2 Only Debtor 1 And Debtor 2 Only At Least One Of T…" at bounding box center [302, 57] width 69 height 11
select select "0"
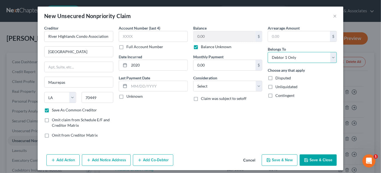
click at [268, 52] on select "Select Debtor 1 Only Debtor 2 Only Debtor 1 And Debtor 2 Only At Least One Of T…" at bounding box center [302, 57] width 69 height 11
click at [310, 162] on button "Save & Close" at bounding box center [318, 159] width 37 height 11
checkbox input "false"
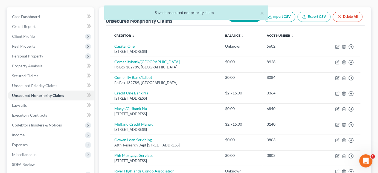
scroll to position [117, 0]
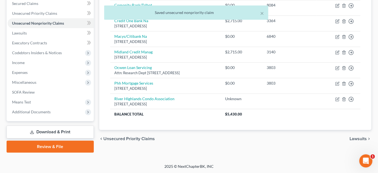
drag, startPoint x: 45, startPoint y: 129, endPoint x: 51, endPoint y: 130, distance: 5.5
click at [45, 130] on link "Download & Print" at bounding box center [50, 131] width 87 height 13
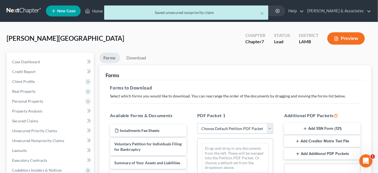
click at [245, 129] on select "Choose Default Petition PDF Packet Complete Bankruptcy Petition (all forms and …" at bounding box center [235, 128] width 76 height 11
select select "0"
click at [197, 123] on select "Choose Default Petition PDF Packet Complete Bankruptcy Petition (all forms and …" at bounding box center [235, 128] width 76 height 11
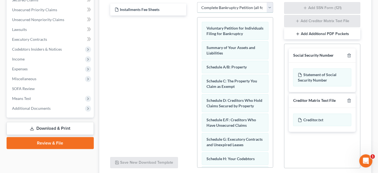
scroll to position [124, 0]
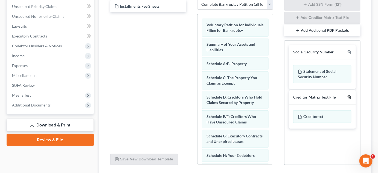
click at [349, 96] on icon "button" at bounding box center [349, 97] width 4 height 4
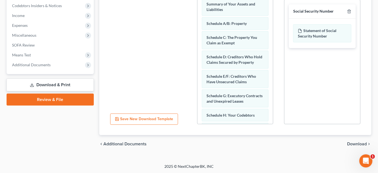
click at [353, 143] on span "Download" at bounding box center [357, 144] width 20 height 4
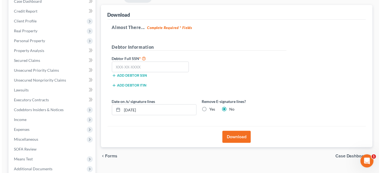
scroll to position [43, 0]
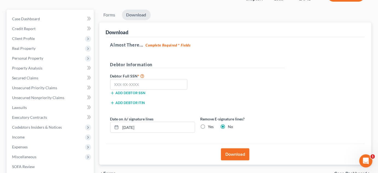
click at [208, 127] on label "Yes" at bounding box center [211, 126] width 6 height 5
click at [210, 127] on input "Yes" at bounding box center [212, 126] width 4 height 4
radio input "true"
radio input "false"
click at [154, 86] on input "text" at bounding box center [148, 84] width 77 height 11
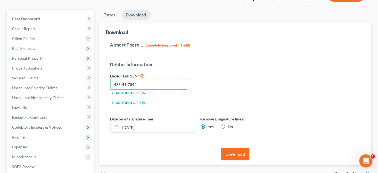
type input "435-41-7842"
click at [219, 77] on div "Debtor Full SSN * 435-41-7842 Add debtor SSN" at bounding box center [197, 85] width 180 height 27
click at [233, 150] on button "Download" at bounding box center [235, 154] width 28 height 12
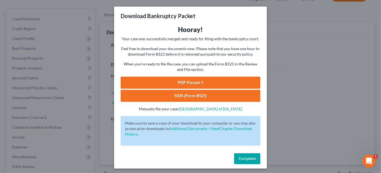
click at [240, 84] on link "PDF Packet 1" at bounding box center [191, 83] width 140 height 12
click at [233, 92] on link "SSN (Form B121)" at bounding box center [191, 96] width 140 height 12
click at [245, 162] on button "Complete!" at bounding box center [247, 158] width 26 height 11
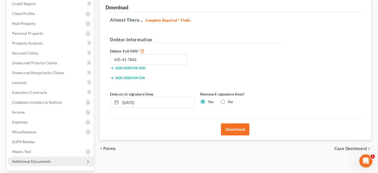
click at [36, 164] on span "Additional Documents" at bounding box center [51, 161] width 86 height 10
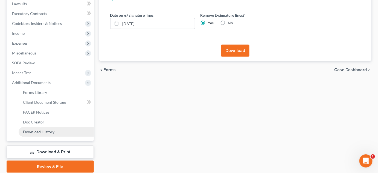
scroll to position [166, 0]
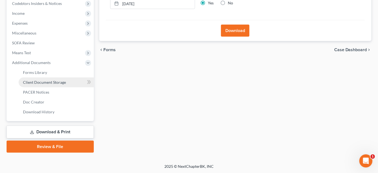
click at [46, 82] on span "Client Document Storage" at bounding box center [44, 82] width 43 height 5
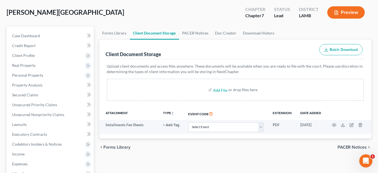
scroll to position [49, 0]
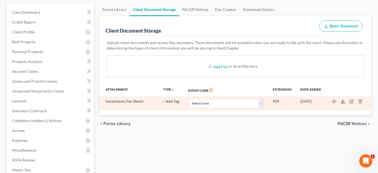
click at [342, 102] on icon at bounding box center [342, 101] width 4 height 4
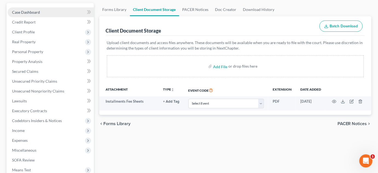
click at [43, 11] on link "Case Dashboard" at bounding box center [51, 12] width 86 height 10
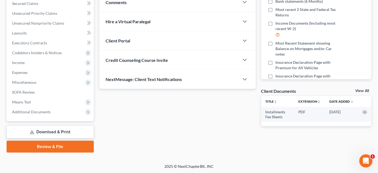
scroll to position [68, 0]
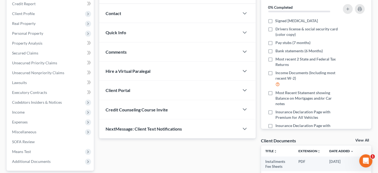
click at [136, 55] on div "Comments" at bounding box center [169, 51] width 140 height 19
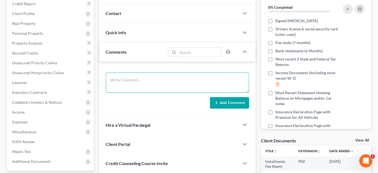
click at [143, 83] on textarea at bounding box center [177, 82] width 143 height 20
type textarea "Cranked out whole case. Performed signing. Ready to file."
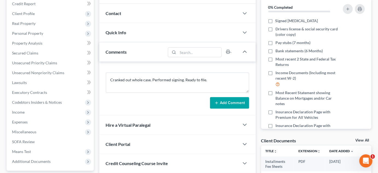
click at [218, 101] on icon at bounding box center [216, 103] width 4 height 4
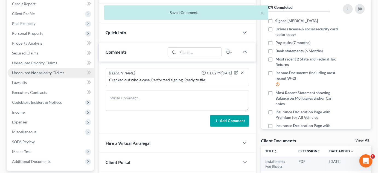
click at [30, 71] on span "Unsecured Nonpriority Claims" at bounding box center [38, 72] width 52 height 5
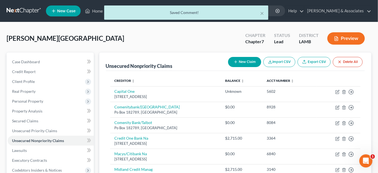
click at [236, 62] on icon "button" at bounding box center [235, 62] width 4 height 4
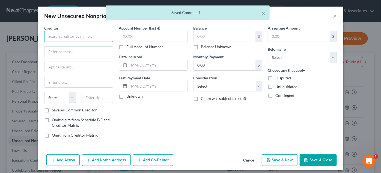
click at [80, 38] on input "text" at bounding box center [78, 36] width 69 height 11
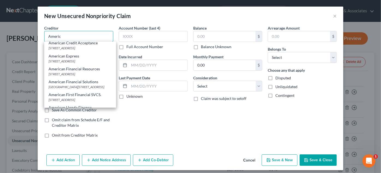
scroll to position [74, 0]
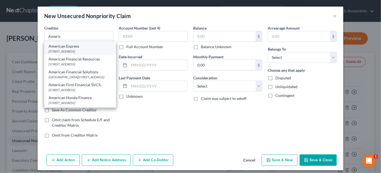
click at [80, 54] on div "PO Box 981537, El Paso, TX 79998" at bounding box center [80, 51] width 63 height 5
type input "American Express"
type input "PO Box 981537"
type input "El Paso"
select select "45"
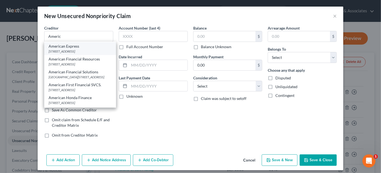
type input "79998"
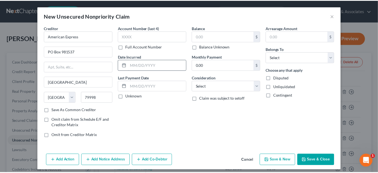
scroll to position [0, 0]
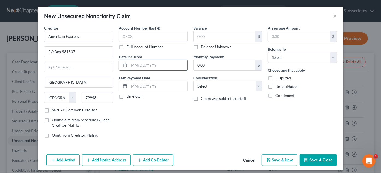
click at [160, 63] on input "text" at bounding box center [158, 65] width 58 height 10
type input "2008"
click at [212, 46] on label "Balance Unknown" at bounding box center [216, 46] width 31 height 5
click at [207, 46] on input "Balance Unknown" at bounding box center [205, 46] width 4 height 4
checkbox input "true"
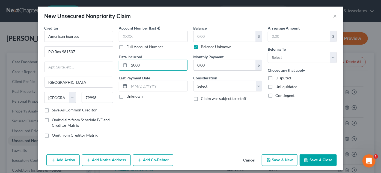
type input "0.00"
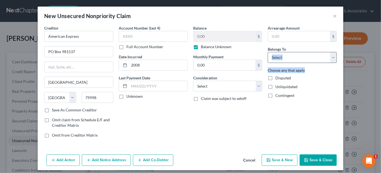
click at [305, 62] on div "Arrearage Amount $ Belongs To * Select Debtor 1 Only Debtor 2 Only Debtor 1 And…" at bounding box center [302, 83] width 75 height 117
click at [306, 57] on select "Select Debtor 1 Only Debtor 2 Only Debtor 1 And Debtor 2 Only At Least One Of T…" at bounding box center [302, 57] width 69 height 11
select select "0"
click at [268, 52] on select "Select Debtor 1 Only Debtor 2 Only Debtor 1 And Debtor 2 Only At Least One Of T…" at bounding box center [302, 57] width 69 height 11
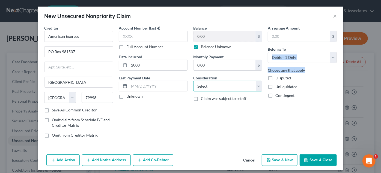
click at [239, 85] on select "Select Cable / Satellite Services Collection Agency Credit Card Debt Debt Couns…" at bounding box center [227, 86] width 69 height 11
select select "2"
click at [193, 81] on select "Select Cable / Satellite Services Collection Agency Credit Card Debt Debt Couns…" at bounding box center [227, 86] width 69 height 11
click at [307, 158] on icon "button" at bounding box center [306, 160] width 4 height 4
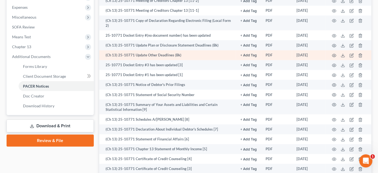
scroll to position [174, 0]
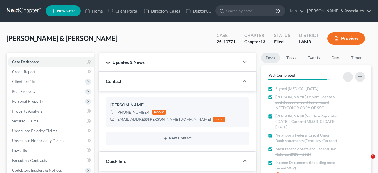
select select "8"
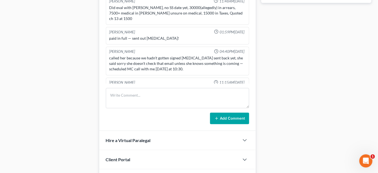
scroll to position [160, 0]
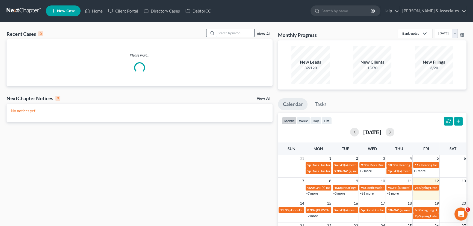
click at [232, 33] on input "search" at bounding box center [235, 33] width 38 height 8
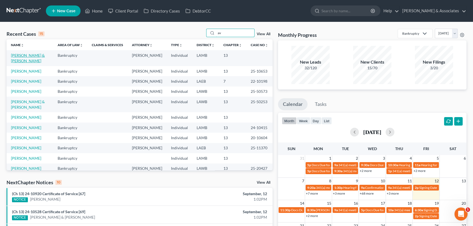
type input "av"
click at [24, 57] on link "[PERSON_NAME] & [PERSON_NAME]" at bounding box center [28, 58] width 34 height 10
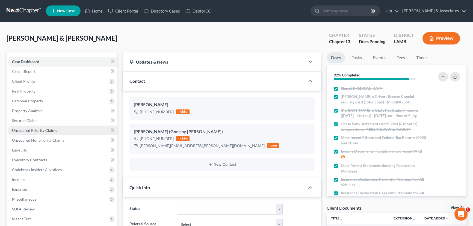
scroll to position [619, 0]
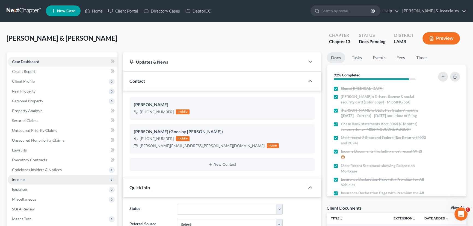
click at [36, 181] on span "Income" at bounding box center [63, 180] width 110 height 10
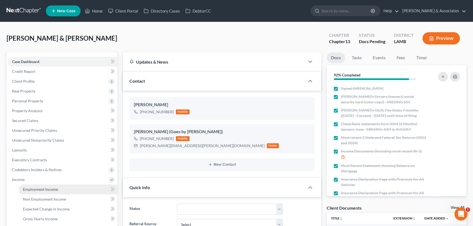
click at [36, 188] on span "Employment Income" at bounding box center [40, 189] width 35 height 5
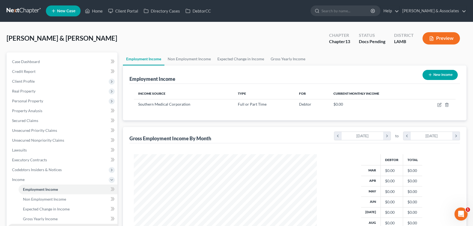
scroll to position [98, 194]
click at [40, 197] on span "Non Employment Income" at bounding box center [44, 199] width 43 height 5
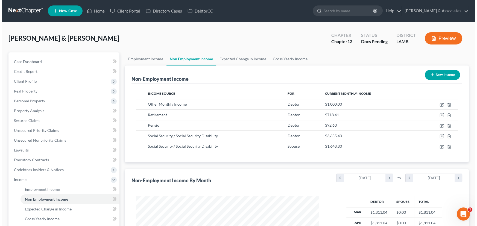
scroll to position [98, 194]
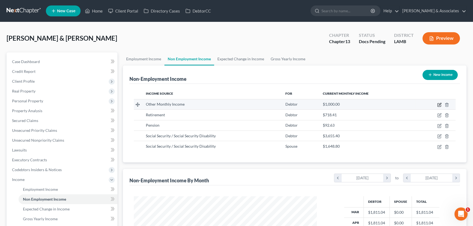
click at [439, 104] on icon "button" at bounding box center [440, 104] width 2 height 2
select select "13"
select select "0"
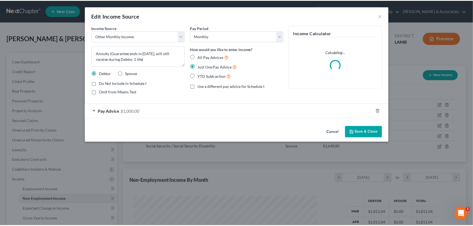
scroll to position [98, 196]
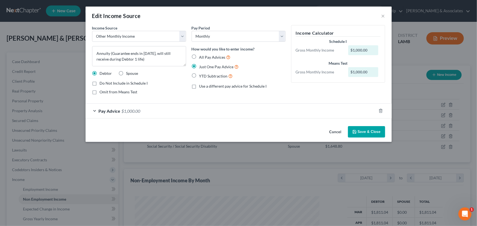
click at [340, 133] on button "Cancel" at bounding box center [335, 132] width 21 height 11
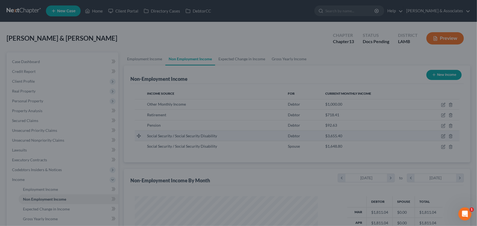
scroll to position [273175, 273079]
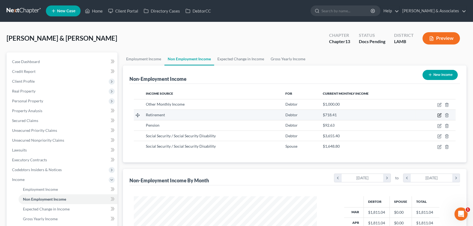
click at [441, 114] on icon "button" at bounding box center [440, 115] width 4 height 4
select select "3"
select select "0"
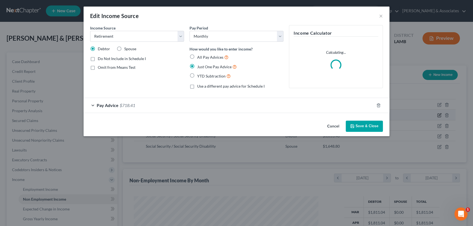
scroll to position [98, 196]
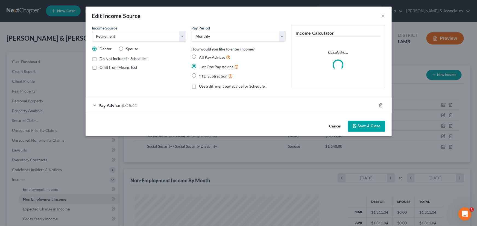
click at [333, 122] on button "Cancel" at bounding box center [335, 126] width 21 height 11
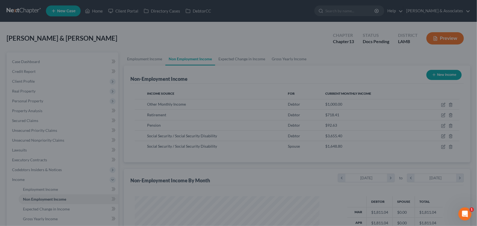
scroll to position [273175, 273079]
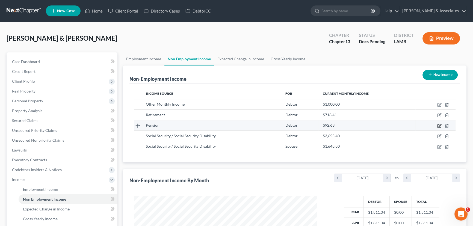
click at [441, 124] on icon "button" at bounding box center [440, 126] width 4 height 4
select select "2"
select select "0"
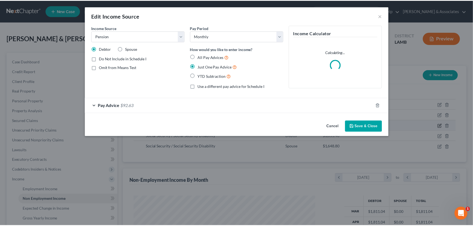
scroll to position [98, 196]
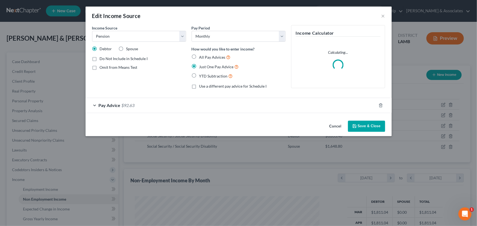
click at [335, 128] on button "Cancel" at bounding box center [335, 126] width 21 height 11
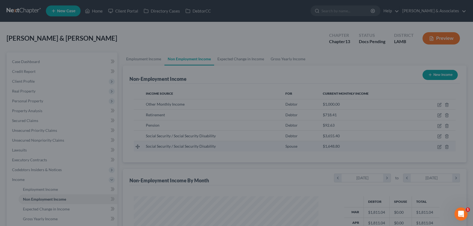
scroll to position [273175, 273079]
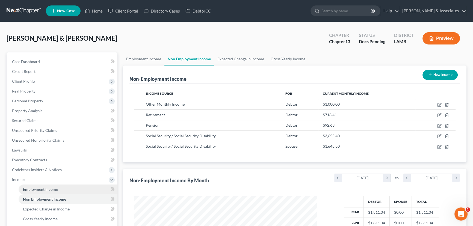
click at [34, 186] on link "Employment Income" at bounding box center [68, 190] width 99 height 10
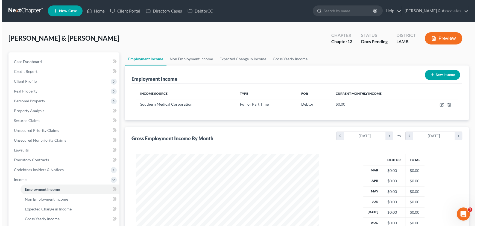
scroll to position [98, 194]
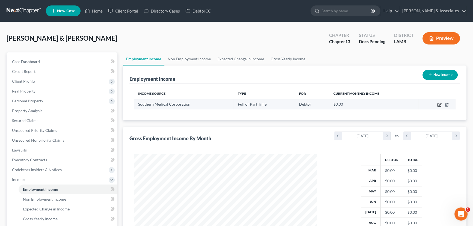
click at [439, 105] on icon "button" at bounding box center [440, 104] width 2 height 2
select select "0"
select select "19"
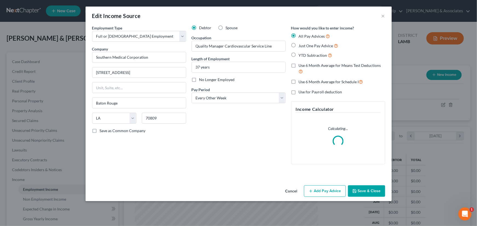
scroll to position [98, 196]
click at [245, 96] on select "Select Monthly Twice Monthly Every Other Week Weekly" at bounding box center [239, 98] width 94 height 11
select select "0"
click at [192, 93] on select "Select Monthly Twice Monthly Every Other Week Weekly" at bounding box center [239, 98] width 94 height 11
click at [329, 190] on button "Add Pay Advice" at bounding box center [325, 191] width 42 height 11
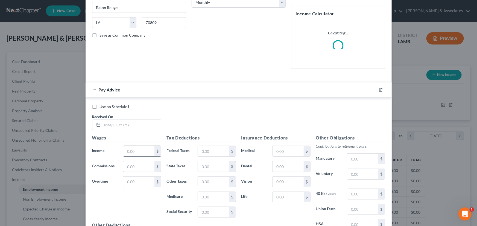
scroll to position [99, 0]
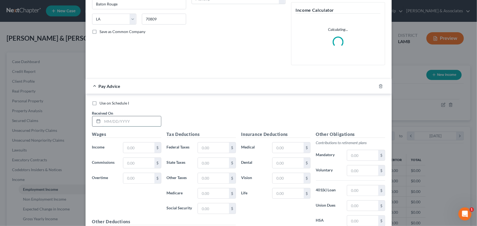
click at [124, 118] on input "text" at bounding box center [131, 121] width 58 height 10
type input "3/1/2025"
type input "24,882"
type input "4,231.52"
click at [297, 144] on input "text" at bounding box center [287, 148] width 31 height 10
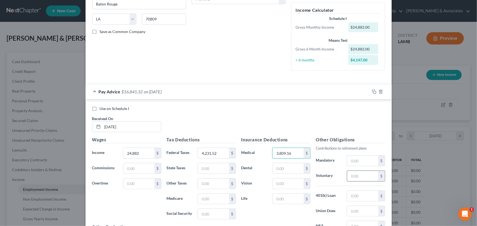
type input "3,809.16"
click at [369, 180] on input "text" at bounding box center [362, 176] width 31 height 10
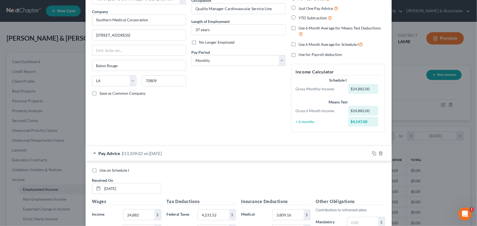
scroll to position [0, 0]
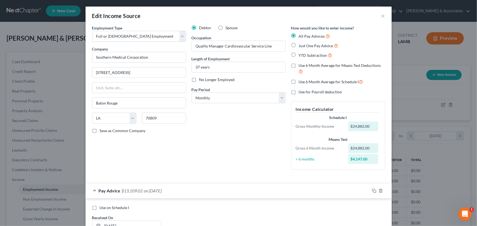
type input "3,732.3"
click at [314, 79] on label "Use 6 Month Average for Schedule I" at bounding box center [331, 82] width 64 height 6
click at [304, 79] on input "Use 6 Month Average for Schedule I" at bounding box center [303, 81] width 4 height 4
checkbox input "true"
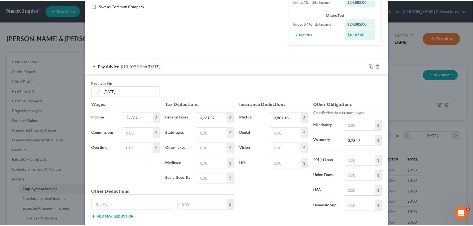
scroll to position [156, 0]
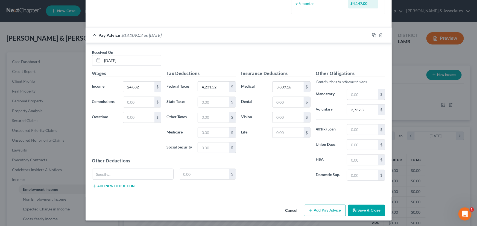
click at [366, 209] on button "Save & Close" at bounding box center [366, 210] width 37 height 11
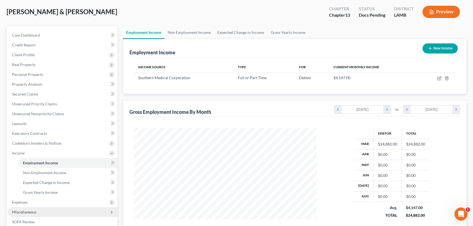
scroll to position [74, 0]
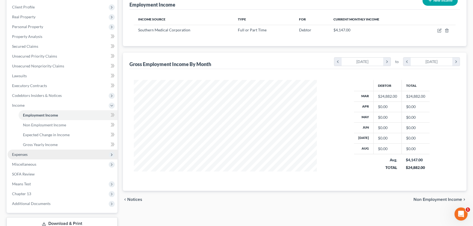
click at [34, 152] on span "Expenses" at bounding box center [63, 155] width 110 height 10
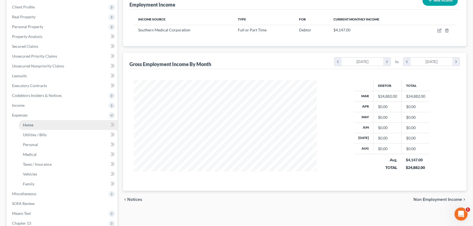
click at [37, 124] on link "Home" at bounding box center [68, 125] width 99 height 10
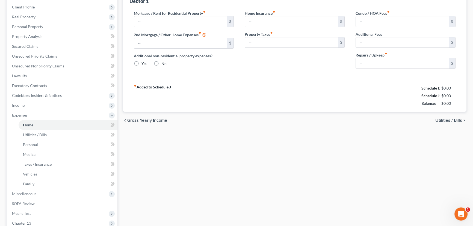
scroll to position [17, 0]
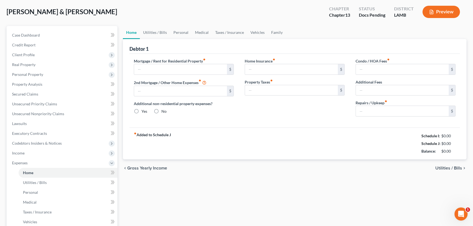
type input "1,126.07"
type input "0.00"
radio input "true"
type input "0.00"
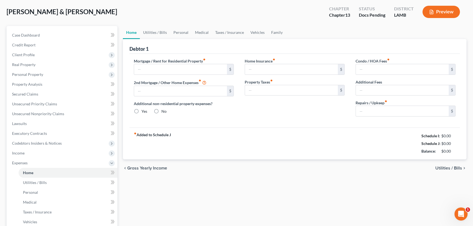
type input "0.00"
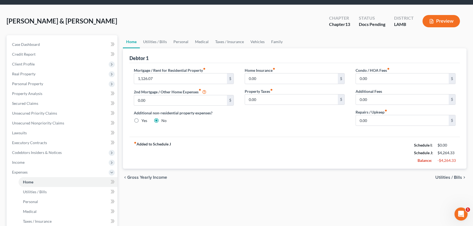
scroll to position [0, 0]
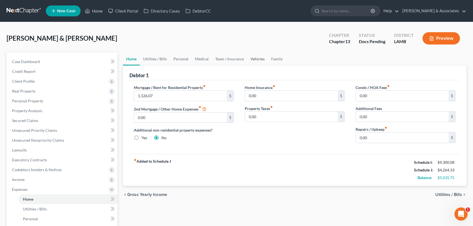
click at [259, 55] on link "Vehicles" at bounding box center [257, 58] width 21 height 13
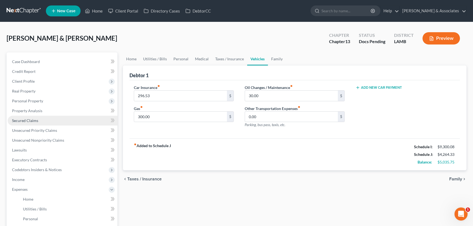
click at [52, 120] on link "Secured Claims" at bounding box center [63, 121] width 110 height 10
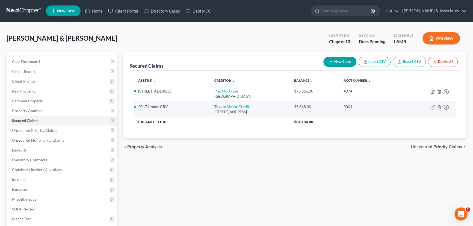
click at [432, 107] on icon "button" at bounding box center [433, 106] width 2 height 2
select select "16"
select select "0"
select select "3"
select select "0"
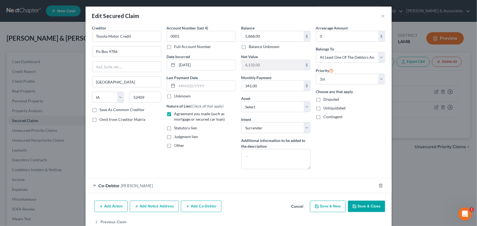
click at [290, 207] on button "Cancel" at bounding box center [297, 206] width 21 height 11
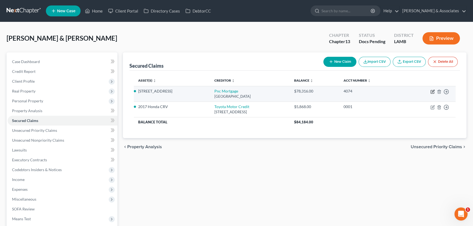
click at [432, 90] on icon "button" at bounding box center [433, 92] width 4 height 4
select select "36"
select select "14"
select select "2"
select select "4"
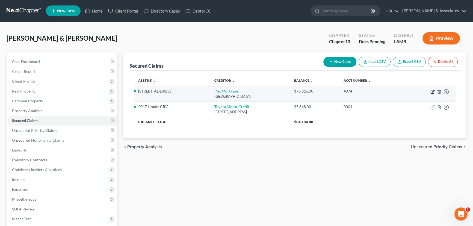
select select "0"
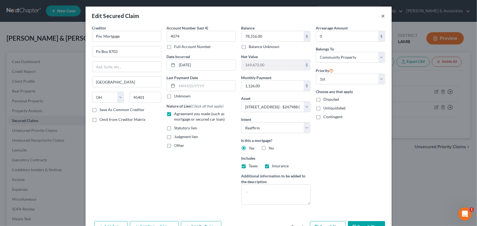
click at [383, 14] on button "×" at bounding box center [383, 16] width 4 height 7
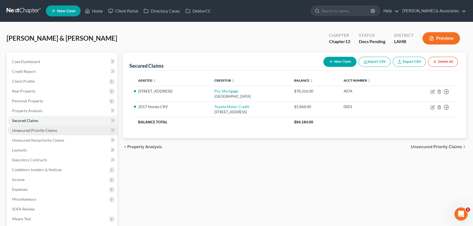
click at [63, 128] on link "Unsecured Priority Claims" at bounding box center [63, 131] width 110 height 10
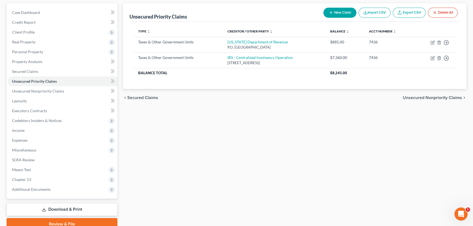
scroll to position [49, 0]
click at [78, 71] on link "Secured Claims" at bounding box center [63, 71] width 110 height 10
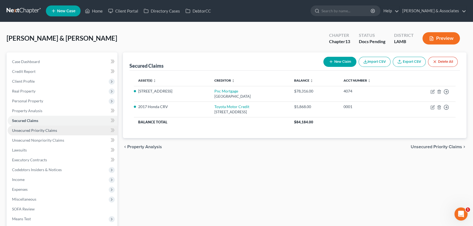
click at [64, 134] on link "Unsecured Priority Claims" at bounding box center [63, 131] width 110 height 10
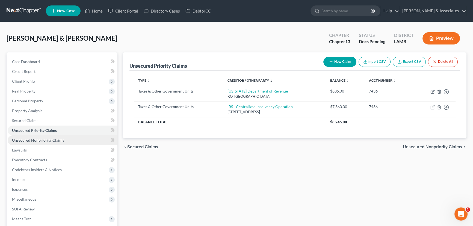
click at [62, 142] on link "Unsecured Nonpriority Claims" at bounding box center [63, 141] width 110 height 10
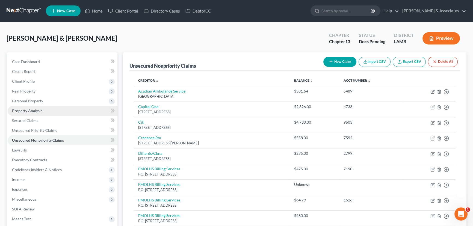
drag, startPoint x: 50, startPoint y: 109, endPoint x: 54, endPoint y: 109, distance: 4.4
click at [50, 109] on link "Property Analysis" at bounding box center [63, 111] width 110 height 10
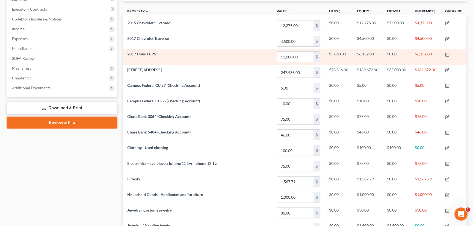
scroll to position [121, 0]
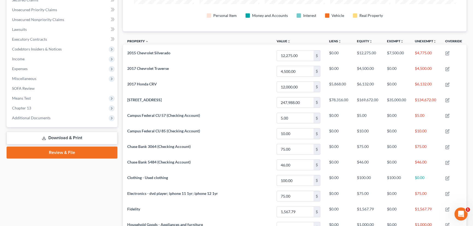
drag, startPoint x: 38, startPoint y: 81, endPoint x: 33, endPoint y: 89, distance: 8.8
click at [38, 81] on span "Miscellaneous" at bounding box center [63, 79] width 110 height 10
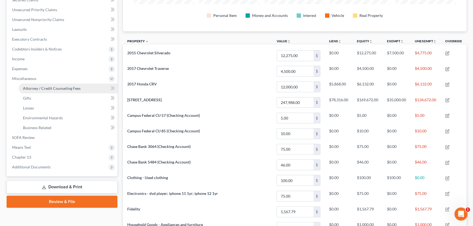
click at [33, 89] on span "Attorney / Credit Counseling Fees" at bounding box center [52, 88] width 58 height 5
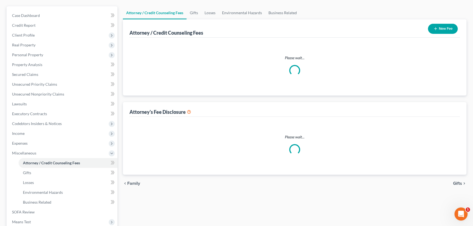
scroll to position [2, 0]
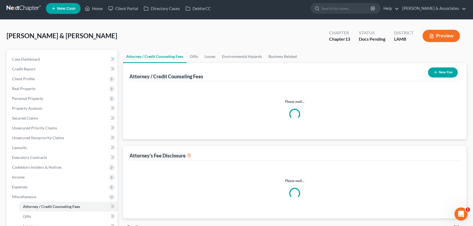
select select "3"
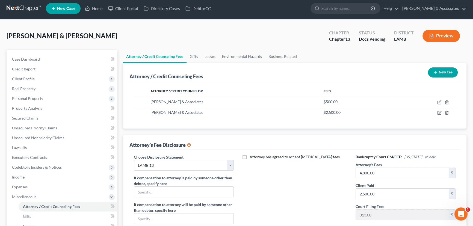
scroll to position [0, 0]
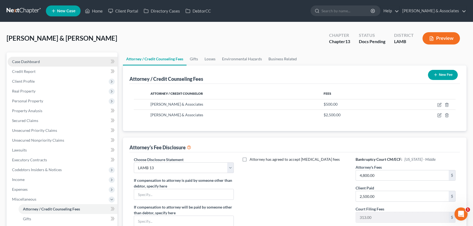
click at [36, 60] on span "Case Dashboard" at bounding box center [26, 61] width 28 height 5
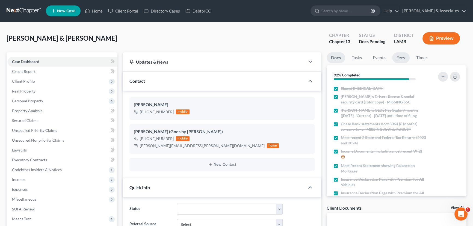
click at [405, 58] on link "Fees" at bounding box center [400, 57] width 17 height 11
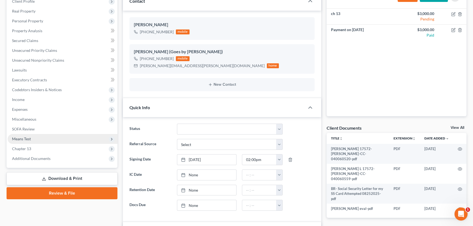
scroll to position [124, 0]
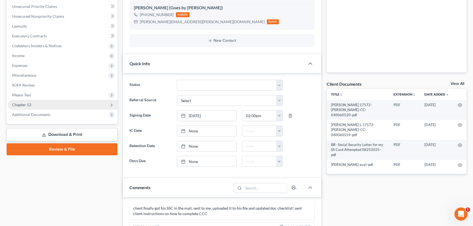
drag, startPoint x: 39, startPoint y: 93, endPoint x: 41, endPoint y: 103, distance: 9.6
click at [39, 93] on span "Means Test" at bounding box center [63, 95] width 110 height 10
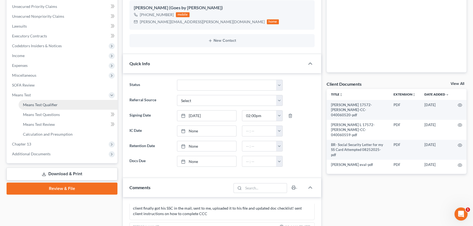
click at [41, 103] on span "Means Test Qualifier" at bounding box center [40, 104] width 35 height 5
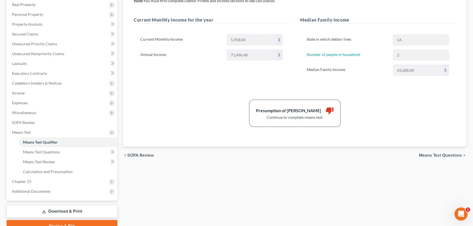
scroll to position [113, 0]
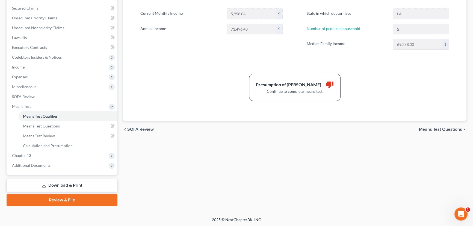
click at [439, 123] on div "chevron_left SOFA Review Means Test Questions chevron_right" at bounding box center [295, 129] width 344 height 17
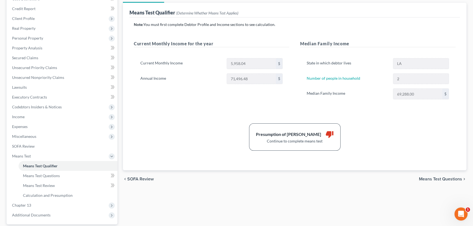
click at [435, 178] on span "Means Test Questions" at bounding box center [440, 179] width 43 height 4
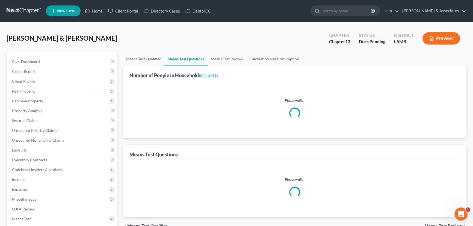
select select "0"
select select "60"
select select "3"
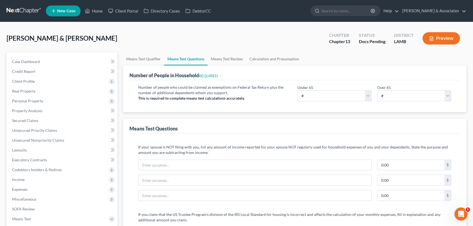
scroll to position [0, 0]
click at [43, 80] on span "Client Profile" at bounding box center [63, 82] width 110 height 10
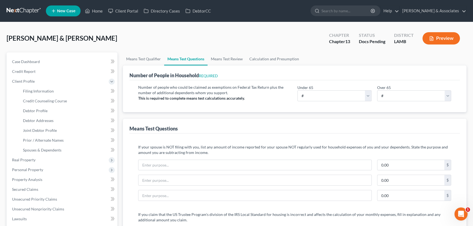
click at [425, 87] on div "Over 65 # 0 1 2 3 4 5 6 7 8 9 10" at bounding box center [415, 93] width 80 height 17
click at [336, 93] on select "# 0 1 2 3 4 5 6 7 8 9 10" at bounding box center [335, 95] width 74 height 11
drag, startPoint x: 399, startPoint y: 83, endPoint x: 399, endPoint y: 86, distance: 3.6
click at [399, 83] on div "Number of people who could be claimed as exemptions on Federal Tax Return plus …" at bounding box center [295, 96] width 331 height 32
drag, startPoint x: 399, startPoint y: 92, endPoint x: 398, endPoint y: 97, distance: 5.2
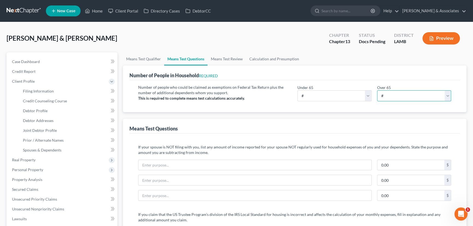
click at [399, 92] on select "# 0 1 2 3 4 5 6 7 8 9 10" at bounding box center [414, 95] width 74 height 11
select select "2"
click at [377, 90] on select "# 0 1 2 3 4 5 6 7 8 9 10" at bounding box center [414, 95] width 74 height 11
click at [336, 128] on div "Means Test Questions" at bounding box center [295, 126] width 331 height 15
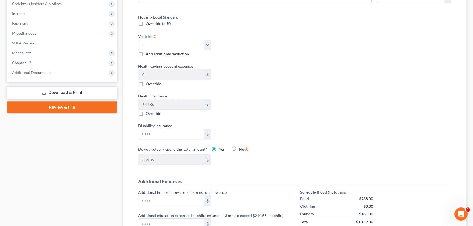
scroll to position [248, 0]
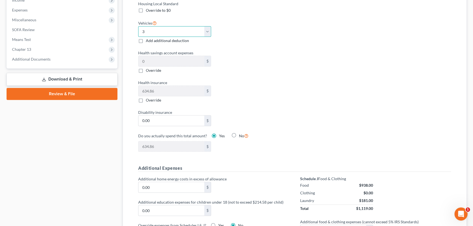
click at [185, 29] on select "Select 0 1 2 3 4 5" at bounding box center [174, 31] width 73 height 11
select select "2"
click at [138, 26] on select "Select 0 1 2 3 4 5" at bounding box center [174, 31] width 73 height 11
click at [292, 66] on div "Housing Local Standard Override to $0 Vehicles Select 0 1 2 3 4 5 Add additiona…" at bounding box center [214, 80] width 162 height 158
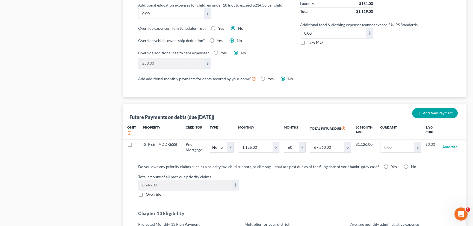
scroll to position [522, 0]
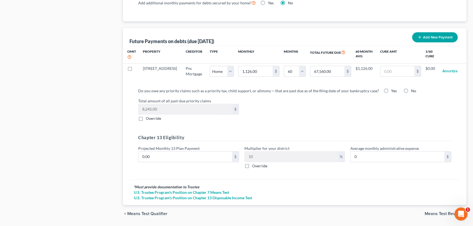
drag, startPoint x: 382, startPoint y: 89, endPoint x: 382, endPoint y: 94, distance: 5.2
click at [391, 89] on label "Yes" at bounding box center [394, 90] width 6 height 5
click at [394, 89] on input "Yes" at bounding box center [396, 90] width 4 height 4
radio input "true"
click at [178, 155] on input "0.00" at bounding box center [186, 157] width 94 height 10
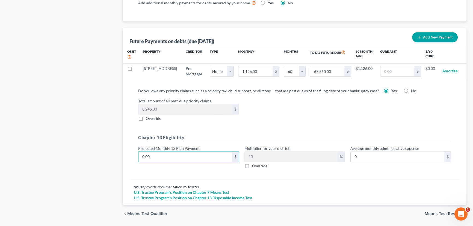
type input "9"
type input "0.90"
type input "95"
type input "9.50"
type input "950"
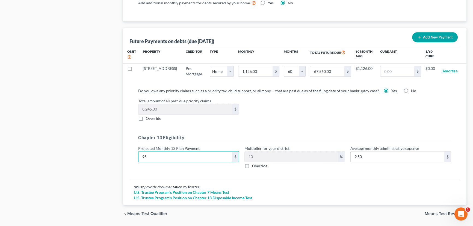
type input "95.00"
type input "950"
click at [440, 212] on span "Means Test Review" at bounding box center [443, 214] width 37 height 4
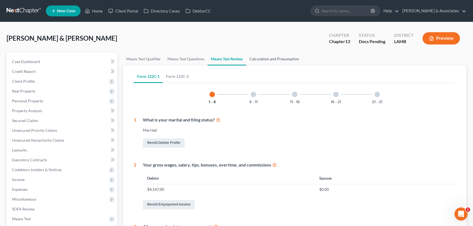
click at [295, 60] on link "Calculation and Presumption" at bounding box center [274, 58] width 56 height 13
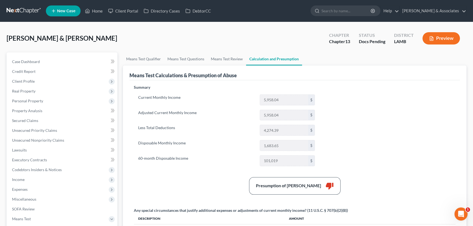
click at [348, 159] on div "Summary Current Monthly Income 5,958.04 $ Adjusted Current Monthly Income 5,958…" at bounding box center [294, 197] width 327 height 224
click at [25, 119] on span "Secured Claims" at bounding box center [25, 120] width 26 height 5
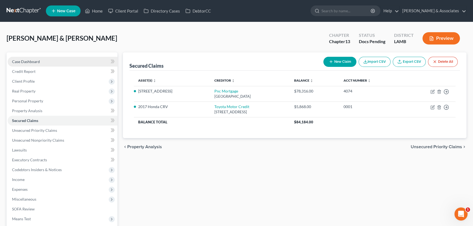
click at [55, 58] on link "Case Dashboard" at bounding box center [63, 62] width 110 height 10
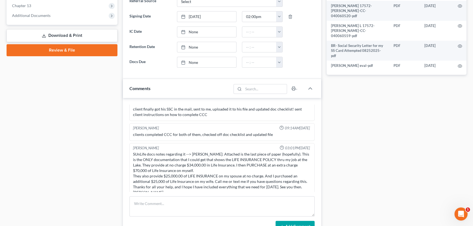
scroll to position [224, 0]
click at [225, 209] on textarea at bounding box center [222, 206] width 185 height 20
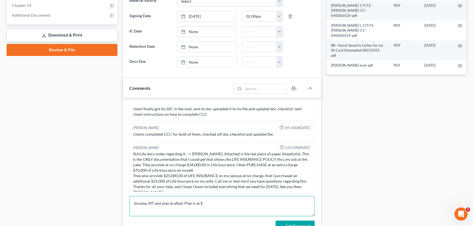
type textarea "Income, MT and plan drafted. Plan is at $"
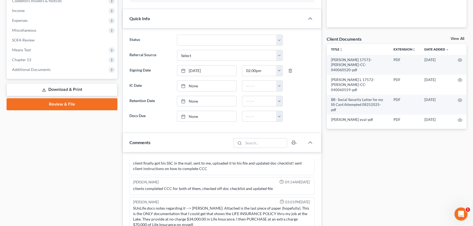
scroll to position [99, 0]
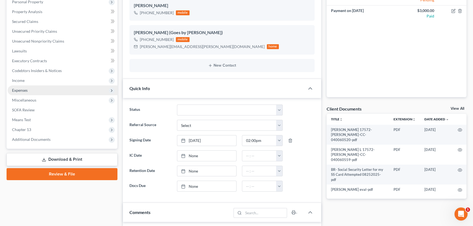
drag, startPoint x: 48, startPoint y: 89, endPoint x: 48, endPoint y: 94, distance: 4.9
click at [48, 89] on span "Expenses" at bounding box center [63, 91] width 110 height 10
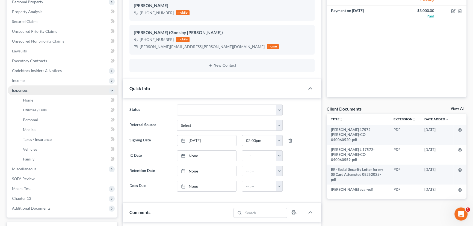
click at [48, 94] on span "Expenses" at bounding box center [63, 91] width 110 height 10
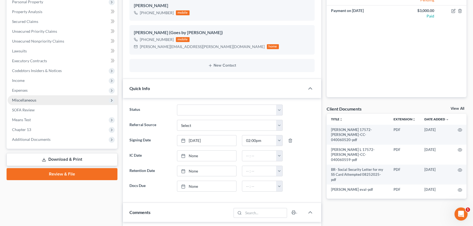
drag, startPoint x: 49, startPoint y: 88, endPoint x: 48, endPoint y: 97, distance: 9.0
click at [49, 89] on span "Expenses" at bounding box center [63, 91] width 110 height 10
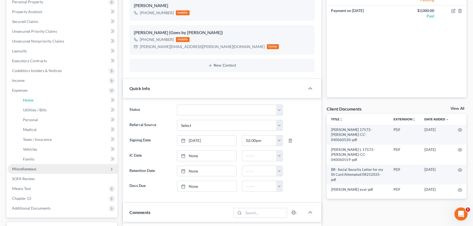
click at [48, 97] on link "Home" at bounding box center [68, 100] width 99 height 10
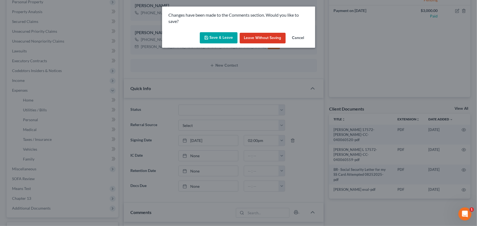
click at [220, 39] on button "Save & Leave" at bounding box center [219, 37] width 38 height 11
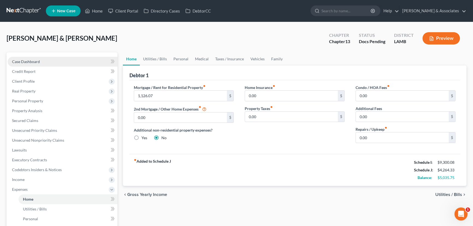
click at [46, 62] on link "Case Dashboard" at bounding box center [63, 62] width 110 height 10
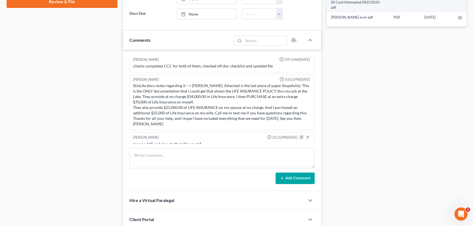
scroll to position [273, 0]
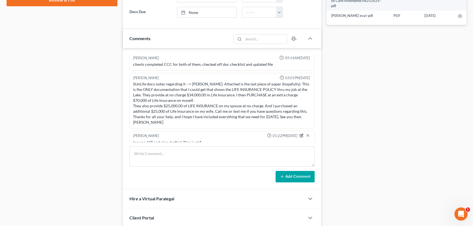
click at [300, 134] on icon "button" at bounding box center [302, 136] width 4 height 4
click at [233, 142] on div "Richard Prunick 09:34AM, 07/01/2025 did eval with edward, 35000 in GUS, potenti…" at bounding box center [222, 118] width 198 height 141
click at [233, 140] on textarea "Income, MT and plan drafted. Plan is at $" at bounding box center [222, 150] width 178 height 20
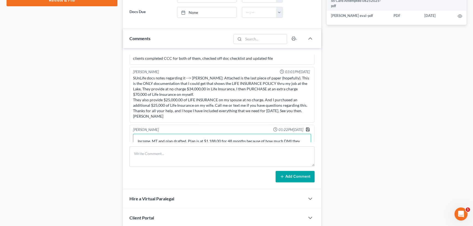
type textarea "Income, MT and plan drafted. Plan is at $1,188.00 for 48 months because of how …"
click at [306, 128] on icon "button" at bounding box center [307, 129] width 3 height 3
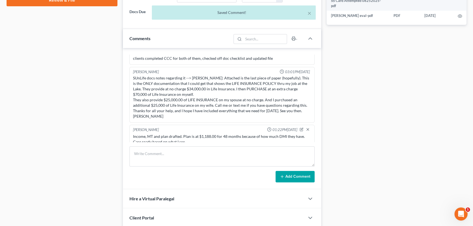
scroll to position [645, 0]
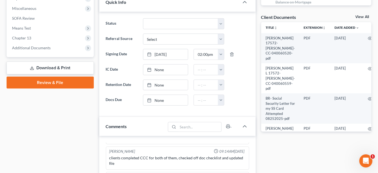
scroll to position [248, 0]
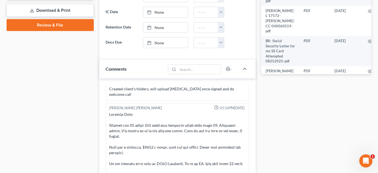
drag, startPoint x: 171, startPoint y: 133, endPoint x: 171, endPoint y: 75, distance: 58.5
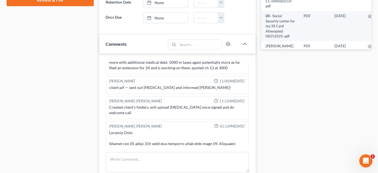
scroll to position [0, 0]
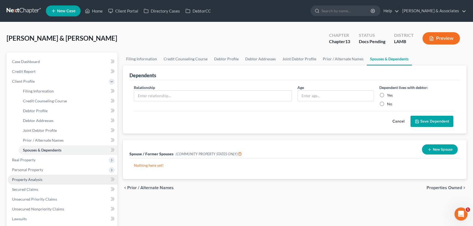
click at [40, 177] on link "Property Analysis" at bounding box center [63, 180] width 110 height 10
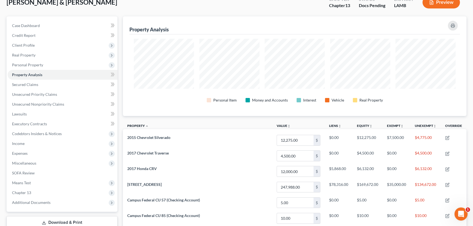
scroll to position [74, 0]
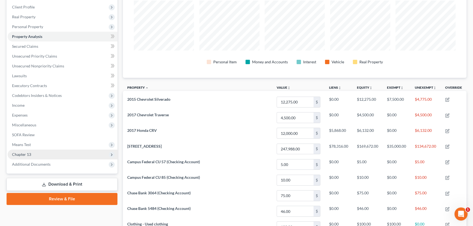
click at [36, 150] on span "Chapter 13" at bounding box center [63, 155] width 110 height 10
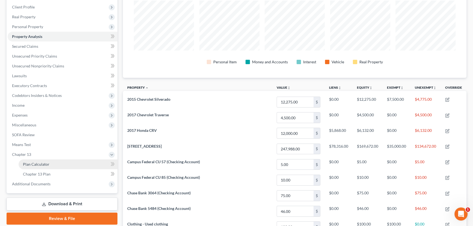
click at [41, 160] on link "Plan Calculator" at bounding box center [68, 165] width 99 height 10
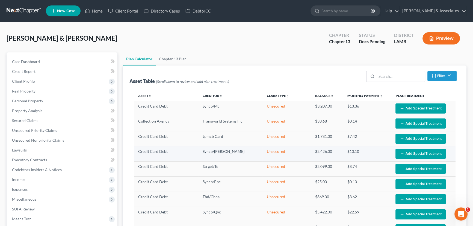
select select "59"
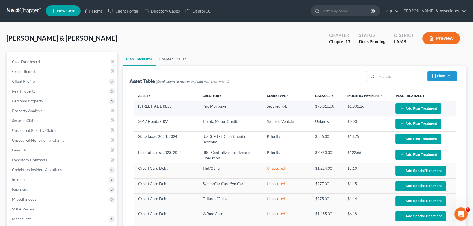
click at [418, 107] on button "Add Plan Treatment" at bounding box center [419, 109] width 46 height 10
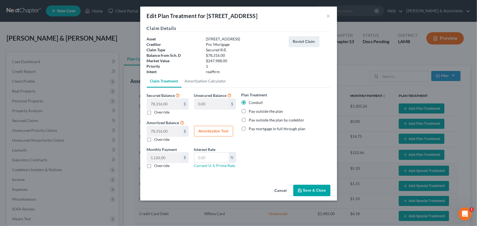
click at [249, 112] on label "Pay outside the plan" at bounding box center [266, 111] width 34 height 5
click at [251, 112] on input "Pay outside the plan" at bounding box center [253, 111] width 4 height 4
radio input "true"
click at [297, 194] on button "Save & Close" at bounding box center [311, 190] width 37 height 11
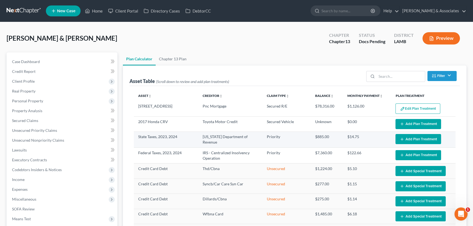
click at [416, 139] on button "Add Plan Treatment" at bounding box center [419, 139] width 46 height 10
select select "59"
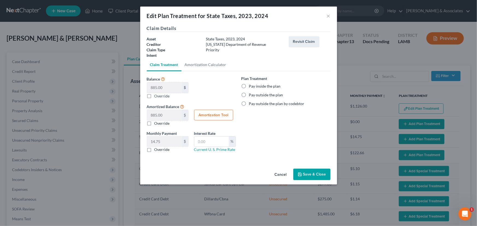
click at [163, 148] on label "Override" at bounding box center [161, 149] width 15 height 5
click at [160, 148] on input "Override" at bounding box center [159, 149] width 4 height 4
checkbox input "true"
click at [165, 143] on input "text" at bounding box center [164, 142] width 35 height 10
type input "88"
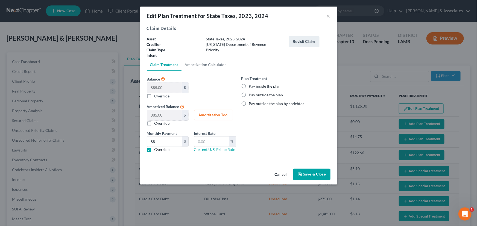
click at [273, 80] on div "Plan Treatment Pay inside the plan Pay outside the plan Pay outside the plan by…" at bounding box center [285, 91] width 89 height 31
click at [273, 84] on label "Pay inside the plan" at bounding box center [265, 86] width 32 height 5
click at [255, 84] on input "Pay inside the plan" at bounding box center [253, 86] width 4 height 4
radio input "true"
click at [306, 178] on button "Save & Close" at bounding box center [311, 174] width 37 height 11
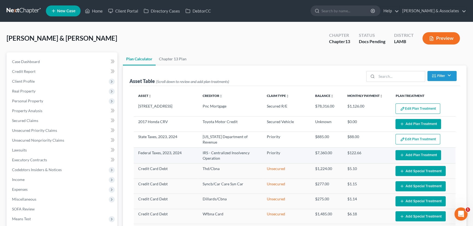
select select "59"
click at [427, 158] on button "Add Plan Treatment" at bounding box center [419, 155] width 46 height 10
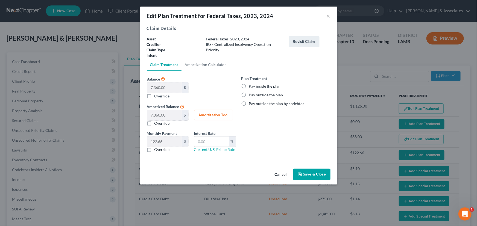
click at [254, 89] on label "Pay inside the plan" at bounding box center [265, 86] width 32 height 5
click at [254, 87] on input "Pay inside the plan" at bounding box center [253, 86] width 4 height 4
radio input "true"
click at [165, 148] on label "Override" at bounding box center [161, 149] width 15 height 5
click at [160, 148] on input "Override" at bounding box center [159, 149] width 4 height 4
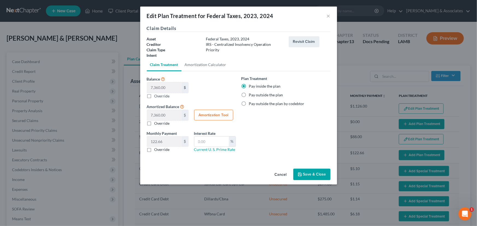
checkbox input "true"
click at [169, 142] on input "text" at bounding box center [164, 142] width 35 height 10
type input "306.67"
click at [304, 176] on button "Save & Close" at bounding box center [311, 174] width 37 height 11
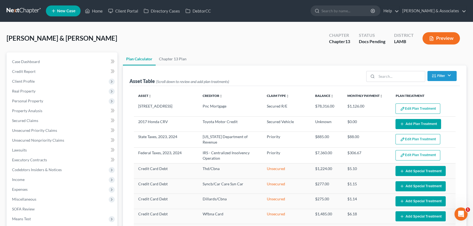
scroll to position [130, 0]
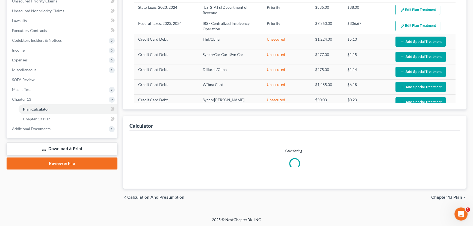
select select "59"
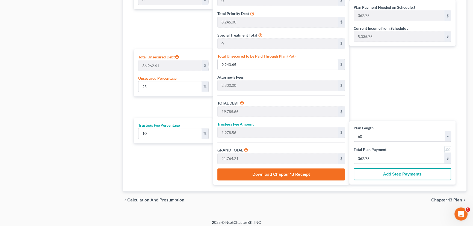
scroll to position [304, 0]
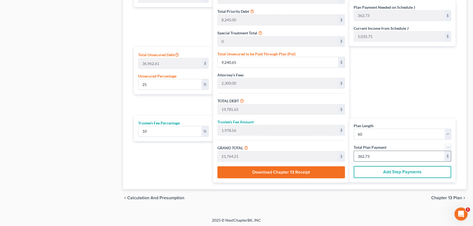
click at [386, 152] on input "362.73" at bounding box center [399, 156] width 90 height 10
type input "0"
type input "490.90"
type input "49.09"
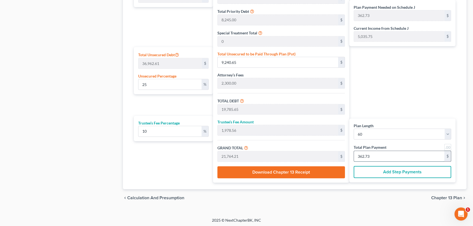
type input "540.00"
type input "9"
type input "5,181.81"
type input "518.18"
type input "5,700.00"
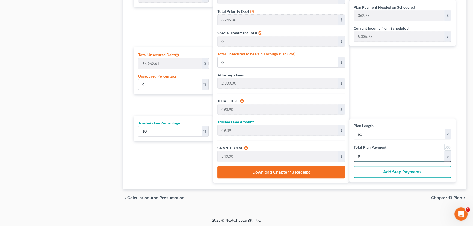
type input "95"
type input "111.66"
type input "41,273.18"
type input "51,818.18"
type input "5,181.81"
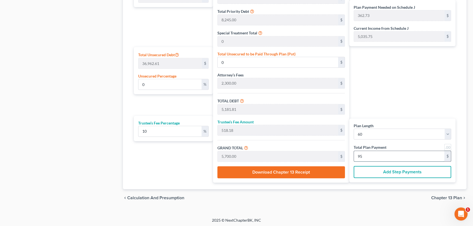
type input "57,000.00"
type input "950"
click at [444, 196] on span "Chapter 13 Plan" at bounding box center [446, 198] width 31 height 4
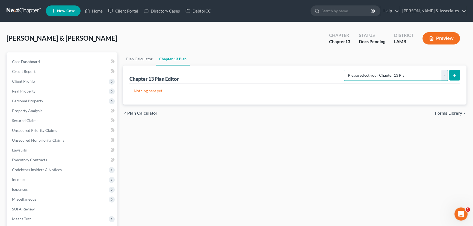
click at [415, 77] on select "Please select your Chapter 13 Plan Middle District of [US_STATE] - Plan Effecti…" at bounding box center [396, 75] width 104 height 11
select select "0"
click at [347, 70] on select "Please select your Chapter 13 Plan Middle District of [US_STATE] - Plan Effecti…" at bounding box center [396, 75] width 104 height 11
click at [454, 75] on line "submit" at bounding box center [455, 75] width 2 height 0
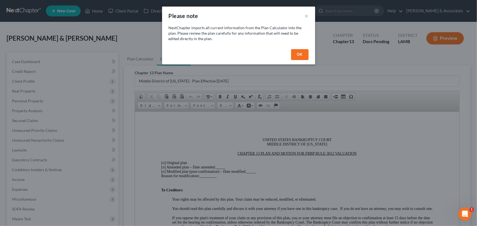
click at [300, 56] on button "OK" at bounding box center [299, 54] width 17 height 11
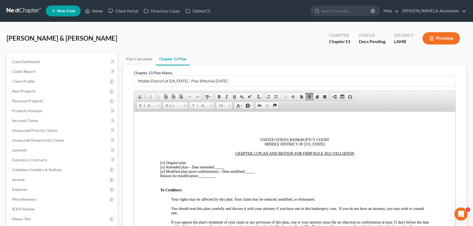
click at [308, 148] on div at bounding box center [294, 148] width 269 height 5
click at [163, 163] on span "[o]" at bounding box center [162, 163] width 4 height 4
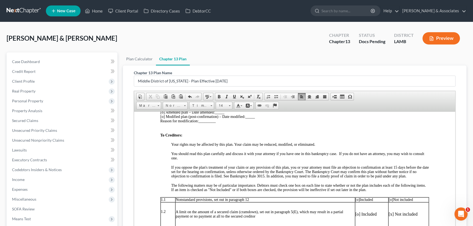
scroll to position [149, 0]
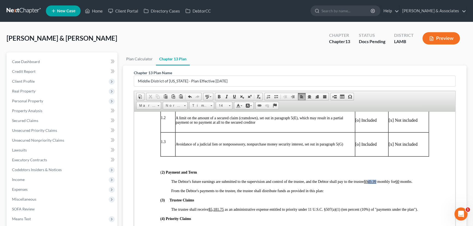
drag, startPoint x: 369, startPoint y: 187, endPoint x: 377, endPoint y: 187, distance: 8.5
click at [377, 184] on span "The Debtor's future earnings are submitted to the supervision and control of th…" at bounding box center [291, 182] width 241 height 4
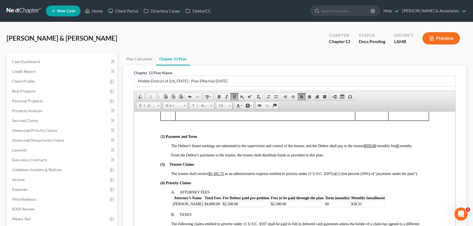
scroll to position [199, 0]
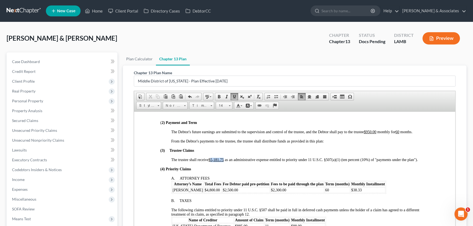
drag, startPoint x: 212, startPoint y: 167, endPoint x: 225, endPoint y: 167, distance: 13.1
click at [225, 162] on span "The trustee shall receive $5,181.75 as an administrative expense entitled to pr…" at bounding box center [294, 160] width 247 height 4
click at [196, 192] on span "[PERSON_NAME]" at bounding box center [188, 190] width 30 height 4
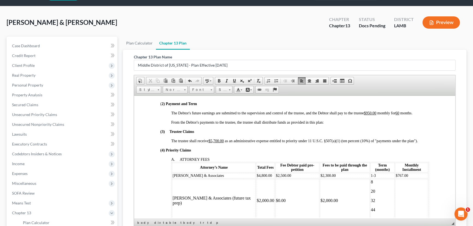
scroll to position [210, 0]
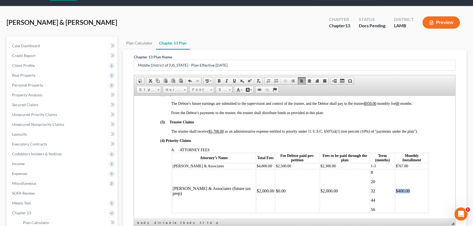
copy tr "$400.00"
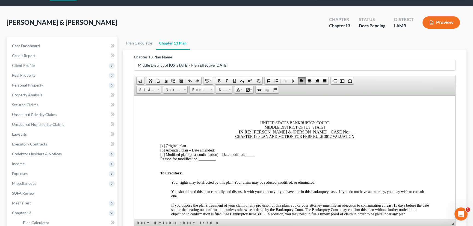
copy p "$400.00"
drag, startPoint x: 274, startPoint y: 154, endPoint x: 265, endPoint y: 154, distance: 8.5
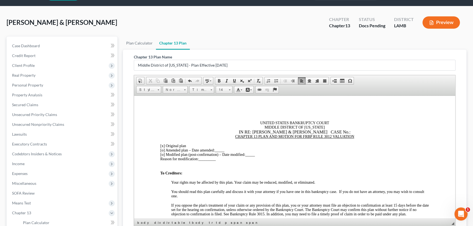
drag, startPoint x: 204, startPoint y: 111, endPoint x: 197, endPoint y: 111, distance: 7.4
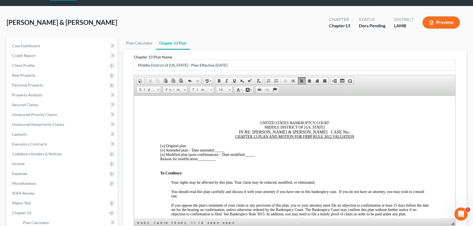
drag, startPoint x: 181, startPoint y: 163, endPoint x: 163, endPoint y: 163, distance: 18.0
copy td "$548.33 $148.33"
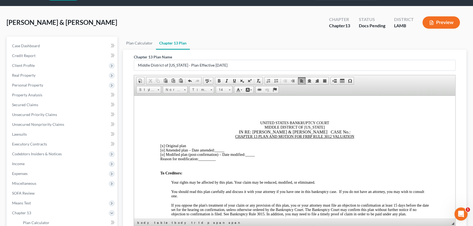
drag, startPoint x: 362, startPoint y: 190, endPoint x: 377, endPoint y: 187, distance: 15.5
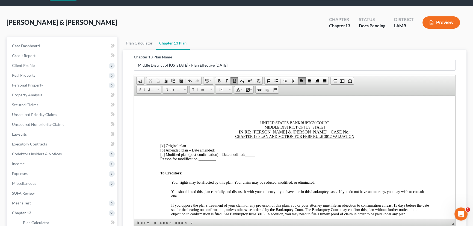
drag, startPoint x: 232, startPoint y: 163, endPoint x: 246, endPoint y: 163, distance: 14.8
drag, startPoint x: 186, startPoint y: 198, endPoint x: 200, endPoint y: 200, distance: 14.0
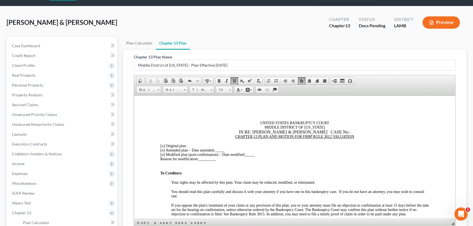
drag, startPoint x: 241, startPoint y: 201, endPoint x: 256, endPoint y: 201, distance: 14.8
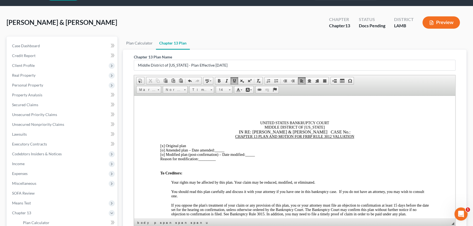
drag, startPoint x: 186, startPoint y: 190, endPoint x: 198, endPoint y: 189, distance: 11.6
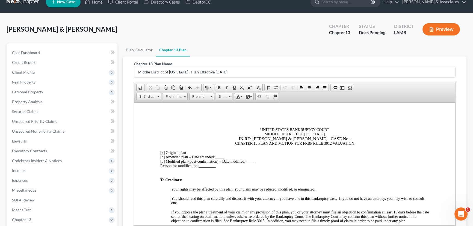
scroll to position [0, 0]
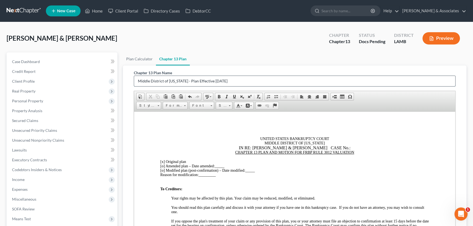
click at [247, 78] on input "Middle District of [US_STATE] - Plan Effective [DATE]" at bounding box center [294, 81] width 321 height 10
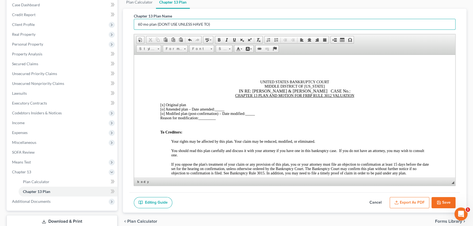
scroll to position [93, 0]
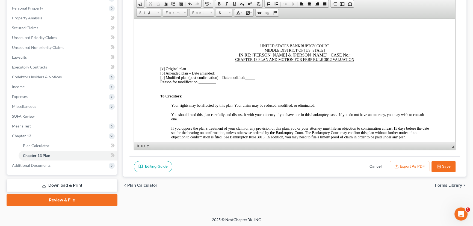
type input "60 mo plan (DONT USE UNLESS HAVE TO)"
click at [443, 163] on button "Save" at bounding box center [444, 166] width 24 height 11
select select "0"
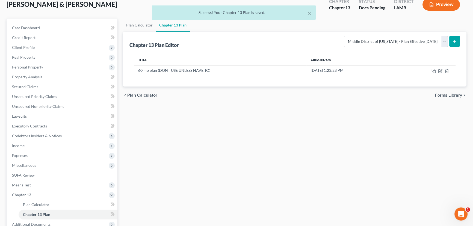
scroll to position [0, 0]
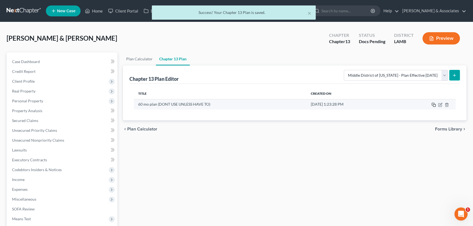
click at [434, 105] on icon "button" at bounding box center [434, 105] width 4 height 4
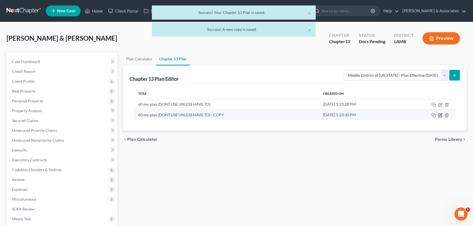
click at [440, 115] on icon "button" at bounding box center [440, 115] width 4 height 4
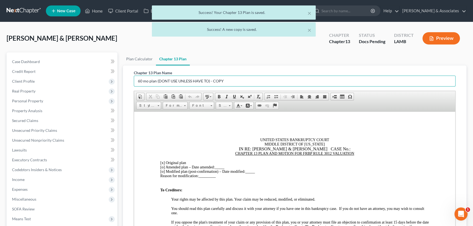
drag, startPoint x: 142, startPoint y: 80, endPoint x: 125, endPoint y: 80, distance: 16.9
click at [125, 81] on div "Chapter 13 Plan Name 60 mo plan (DONT USE UNLESS HAVE TO) - COPY Rich Text Edit…" at bounding box center [295, 168] width 344 height 204
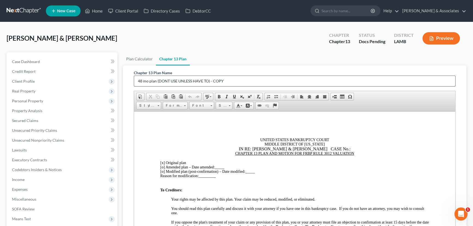
drag, startPoint x: 158, startPoint y: 80, endPoint x: 229, endPoint y: 79, distance: 70.8
click at [229, 79] on input "48 mo plan (DONT USE UNLESS HAVE TO) - COPY" at bounding box center [294, 81] width 321 height 10
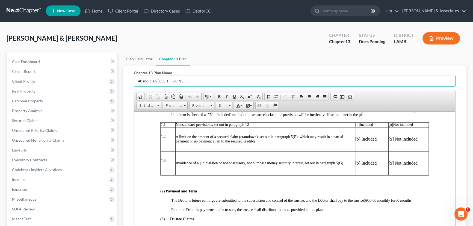
scroll to position [174, 0]
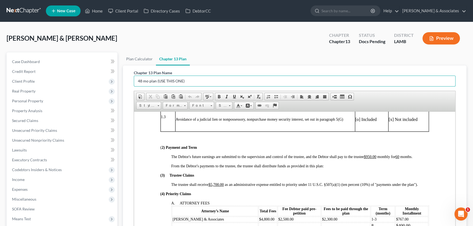
type input "48 mo plan (USE THIS ONE)"
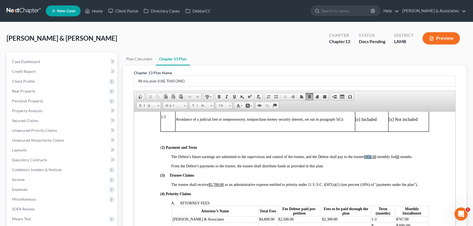
drag, startPoint x: 366, startPoint y: 163, endPoint x: 372, endPoint y: 164, distance: 5.5
click at [372, 159] on u "$950.00" at bounding box center [370, 157] width 13 height 4
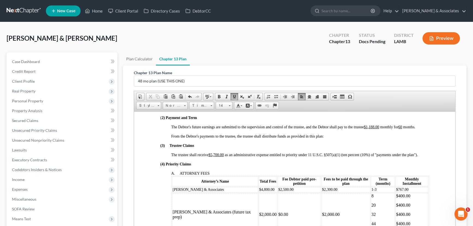
scroll to position [273, 0]
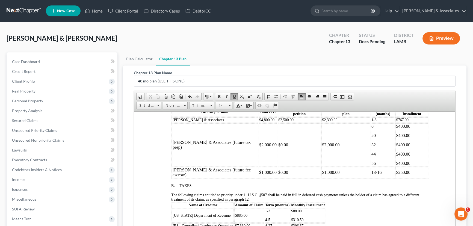
click at [376, 166] on p "56" at bounding box center [383, 163] width 23 height 5
click at [416, 166] on p "$400.00" at bounding box center [412, 163] width 32 height 5
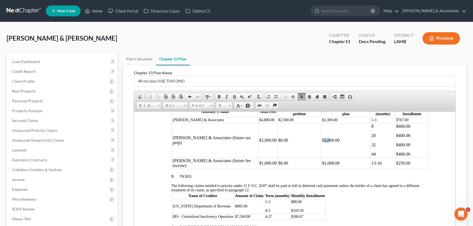
drag, startPoint x: 319, startPoint y: 149, endPoint x: 314, endPoint y: 149, distance: 5.2
click at [322, 149] on td "$2,000.00" at bounding box center [346, 140] width 49 height 34
drag, startPoint x: 247, startPoint y: 147, endPoint x: 252, endPoint y: 148, distance: 4.4
click at [259, 148] on td "$2,000.00" at bounding box center [268, 140] width 19 height 34
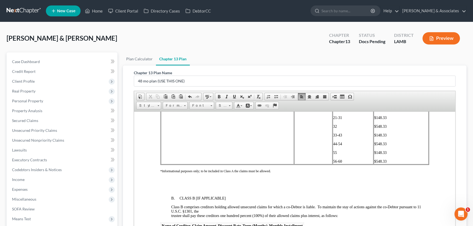
scroll to position [1267, 0]
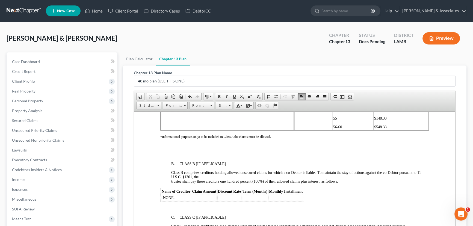
click at [345, 129] on p "56-60" at bounding box center [353, 127] width 40 height 4
click at [338, 111] on span "44-54" at bounding box center [337, 109] width 9 height 4
click at [389, 129] on p "$548.33" at bounding box center [401, 127] width 54 height 4
click at [389, 130] on td "$237.83 $548.33 $148.33 $298.33 $548.33 $148.33 $548.33 $148.33 $548.33 $148.33…" at bounding box center [401, 74] width 55 height 110
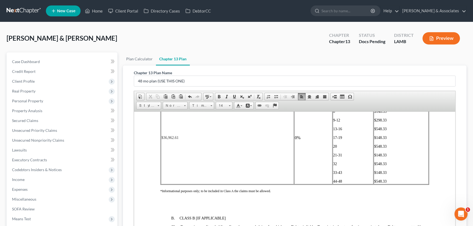
scroll to position [1143, 0]
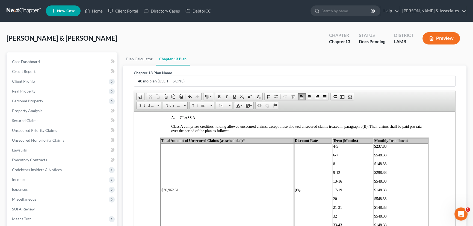
drag, startPoint x: 331, startPoint y: 171, endPoint x: 347, endPoint y: 172, distance: 15.9
click at [333, 148] on span "4-5" at bounding box center [335, 146] width 5 height 4
click at [374, 153] on span "$237.83" at bounding box center [380, 151] width 13 height 4
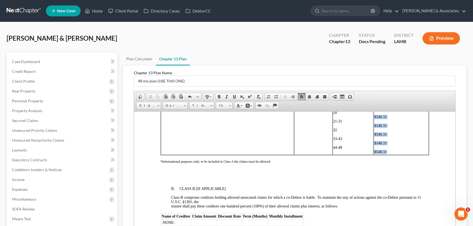
click at [387, 155] on td "$214.20 $452.03 237.83 $548.33 $148.33 $298.33 $548.33 $148.33 $548.33 $148.33 …" at bounding box center [401, 99] width 55 height 110
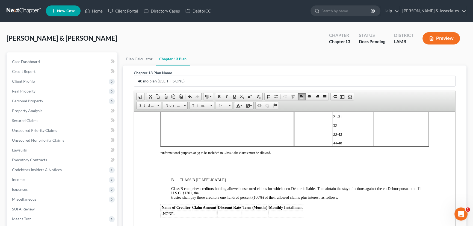
scroll to position [1238, 0]
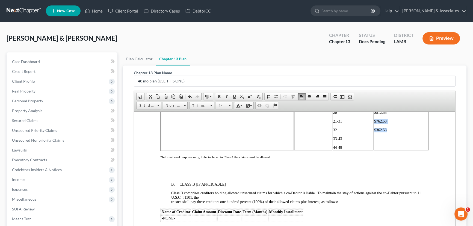
copy td "$762.53 $362.53"
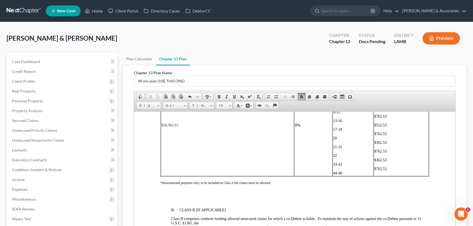
scroll to position [1188, 0]
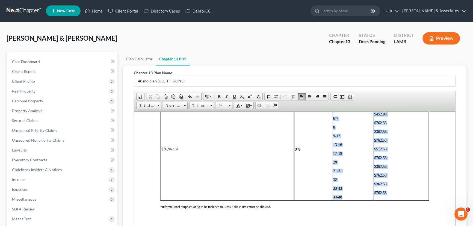
click at [329, 127] on td "0%" at bounding box center [313, 149] width 38 height 102
click at [230, 105] on span at bounding box center [230, 105] width 2 height 1
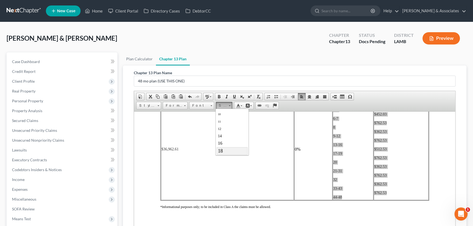
scroll to position [25, 0]
click at [226, 134] on link "14" at bounding box center [232, 131] width 31 height 7
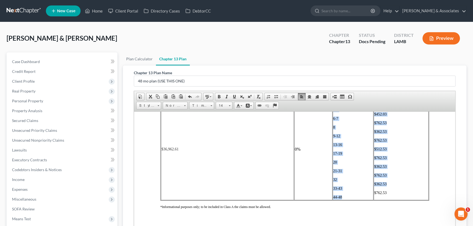
scroll to position [0, 0]
click at [421, 143] on p "$762.53" at bounding box center [401, 140] width 54 height 4
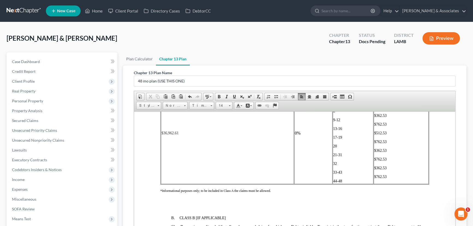
scroll to position [1213, 0]
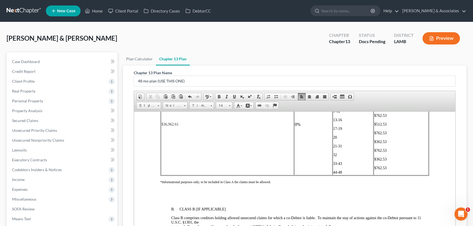
click at [391, 148] on td "$214.20 $452.03 $762.53 $362.53 $762.53 $512.53 $762.53 $362.53 $762.53 $362.53…" at bounding box center [401, 125] width 55 height 102
click at [395, 175] on td "$214.20 $452.03 $762.53 $362.53 $762.53 $512.53 $762.53 $362.53 $762.53 $362.53…" at bounding box center [401, 125] width 55 height 102
click at [386, 162] on p "$362.53" at bounding box center [401, 159] width 54 height 4
drag, startPoint x: 386, startPoint y: 195, endPoint x: 371, endPoint y: 183, distance: 19.7
click at [371, 175] on tr "$36,962.61 0% 1-3 4-5 6-7 8 9-12 13-16 [PHONE_NUMBER] [PHONE_NUMBER] $214.20 $4…" at bounding box center [295, 125] width 268 height 102
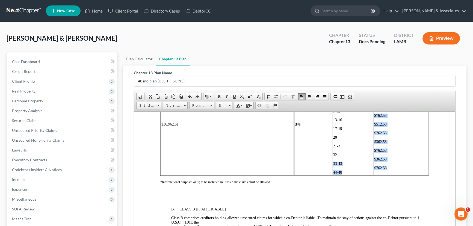
click at [387, 162] on p "$362.53" at bounding box center [401, 159] width 54 height 4
click at [387, 175] on td "$214.20 $452.03 $762.53 $362.53 $762.53 $512.53 $762.53 $362.53 $762.53 $362.53…" at bounding box center [401, 125] width 55 height 102
click at [389, 153] on p "$762.53" at bounding box center [401, 150] width 54 height 4
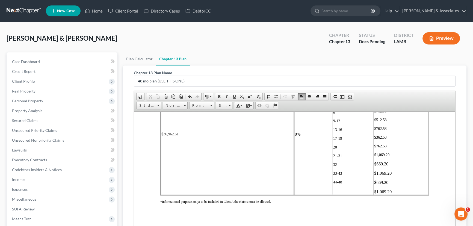
drag, startPoint x: 336, startPoint y: 184, endPoint x: 374, endPoint y: 187, distance: 37.5
click at [337, 158] on span "21-31" at bounding box center [337, 156] width 9 height 4
click at [392, 194] on p "$1,069.20" at bounding box center [401, 191] width 54 height 5
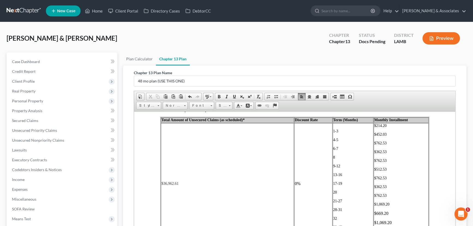
scroll to position [1163, 0]
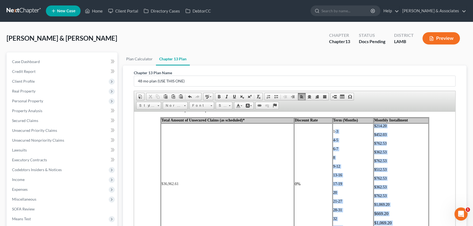
click at [333, 154] on td "1-3 4-5 6-7 8 9-12 13-16 [PHONE_NUMBER] [PHONE_NUMBER] 44-48" at bounding box center [353, 183] width 41 height 121
click at [222, 104] on span "14" at bounding box center [221, 105] width 11 height 7
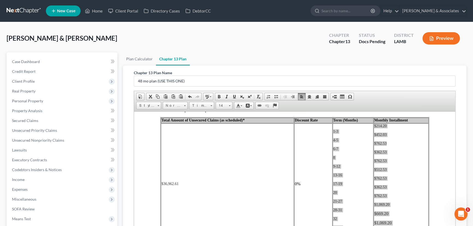
scroll to position [5, 0]
click at [228, 150] on link "14" at bounding box center [232, 150] width 31 height 7
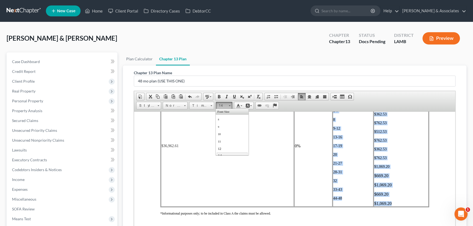
scroll to position [8, 0]
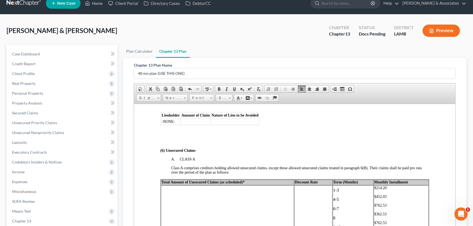
click at [416, 153] on p "(6) Unsecured Claims" at bounding box center [294, 150] width 269 height 4
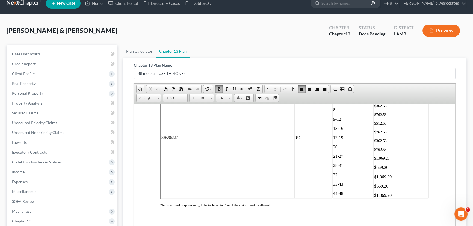
scroll to position [1193, 0]
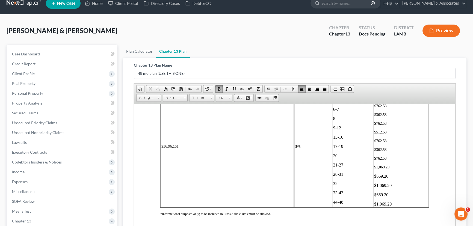
click at [333, 117] on td "1-3 4-5 6-7 8 9-12 13-16 [PHONE_NUMBER] [PHONE_NUMBER] 44-48" at bounding box center [353, 146] width 41 height 121
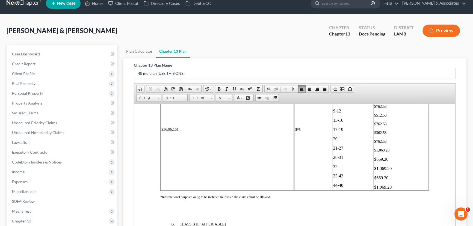
scroll to position [1218, 0]
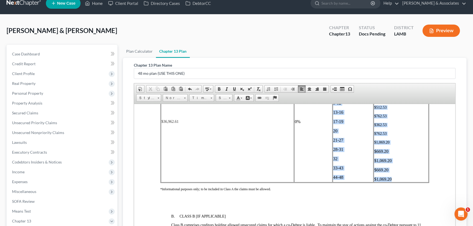
click at [391, 182] on p "$1,069.20" at bounding box center [401, 179] width 54 height 5
click at [222, 98] on span "Size" at bounding box center [221, 98] width 11 height 7
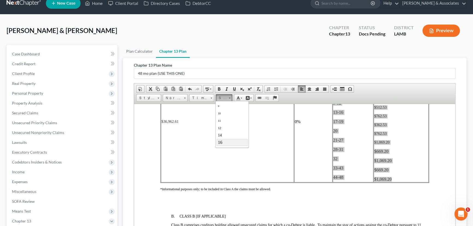
scroll to position [25, 0]
click at [226, 124] on link "14" at bounding box center [232, 123] width 31 height 7
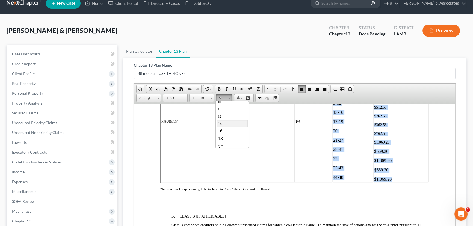
scroll to position [0, 0]
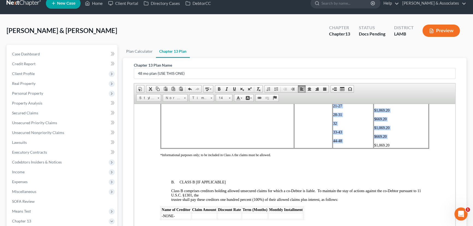
click at [407, 148] on td "$214.20 $452.03 $762.53 $362.53 $762.53 $512.53 $762.53 $362.53 $762.53 $1,069.…" at bounding box center [401, 88] width 55 height 119
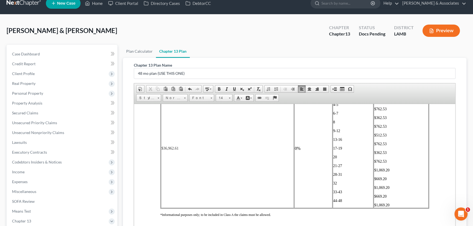
scroll to position [1175, 0]
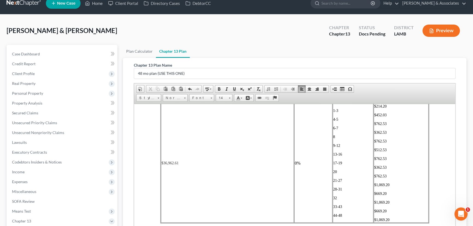
click at [397, 170] on p "$362.53" at bounding box center [401, 167] width 54 height 4
click at [393, 187] on p "$1,069.20" at bounding box center [401, 185] width 54 height 4
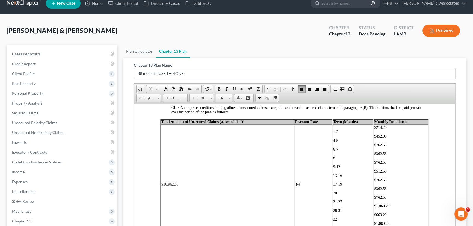
scroll to position [1150, 0]
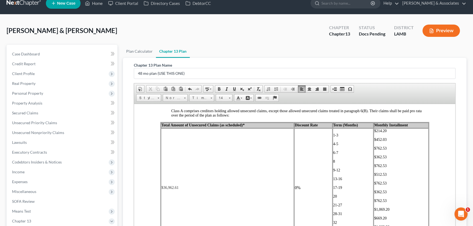
click at [336, 137] on p "1-3" at bounding box center [353, 135] width 40 height 4
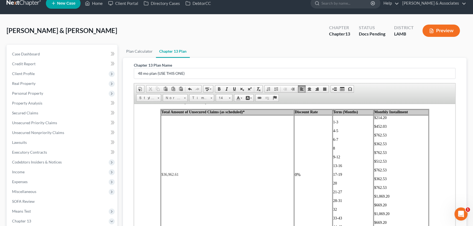
scroll to position [1175, 0]
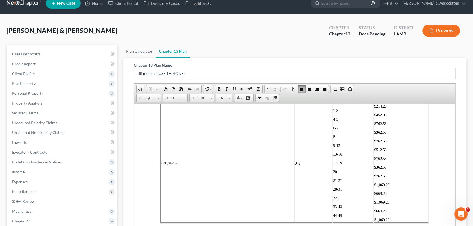
click at [385, 108] on p "$214.20" at bounding box center [401, 106] width 54 height 4
click at [381, 143] on td "$214.20 $452.03 $762.53 $362.53 $762.53 $512.53 $762.53 $362.53 $762.53 $1,069.…" at bounding box center [401, 163] width 55 height 119
click at [377, 126] on span "$762.53" at bounding box center [380, 124] width 13 height 4
click at [380, 134] on span "$362.53" at bounding box center [380, 132] width 13 height 4
click at [381, 143] on span "$762.53" at bounding box center [380, 141] width 13 height 4
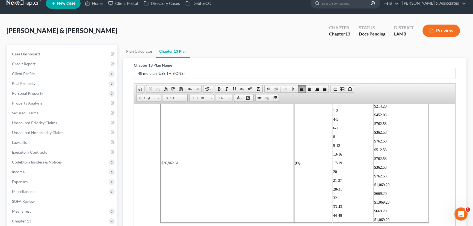
click at [380, 179] on td "$214.20 $452.03 $762.53 $362.53 $762.53 $512.53 $762.53 $362.53 $762.53 $1,069.…" at bounding box center [401, 163] width 55 height 119
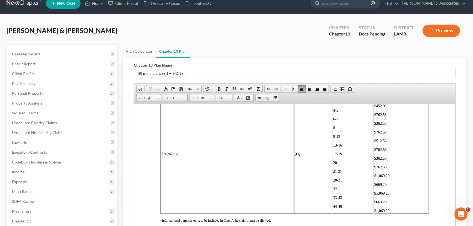
scroll to position [1200, 0]
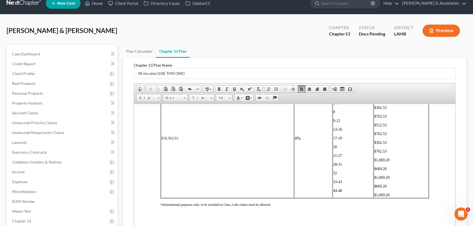
click at [380, 145] on span "$362.53" at bounding box center [380, 142] width 13 height 4
click at [380, 153] on span "$762.53" at bounding box center [380, 151] width 13 height 4
click at [380, 162] on span "$1,069.20" at bounding box center [381, 160] width 15 height 4
click at [379, 171] on span "$669.20" at bounding box center [380, 169] width 13 height 4
click at [377, 180] on span "$1,069.20" at bounding box center [381, 177] width 15 height 4
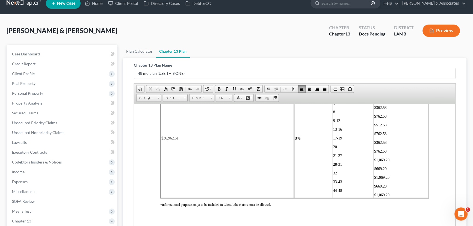
click at [378, 188] on span "$669.20" at bounding box center [380, 186] width 13 height 4
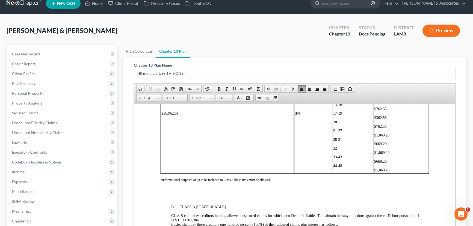
click at [379, 172] on span "$1,069.20" at bounding box center [381, 170] width 15 height 4
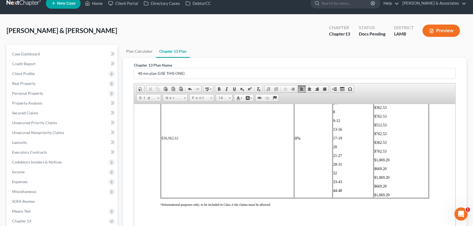
drag, startPoint x: 335, startPoint y: 219, endPoint x: 341, endPoint y: 219, distance: 6.3
click at [335, 193] on span "44-48" at bounding box center [337, 191] width 9 height 4
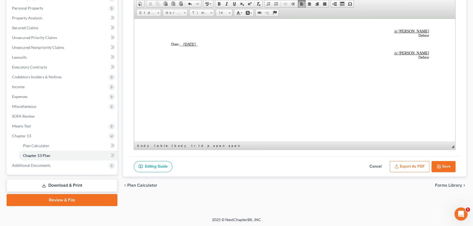
scroll to position [1792, 0]
click at [439, 166] on icon "button" at bounding box center [439, 167] width 4 height 4
select select "0"
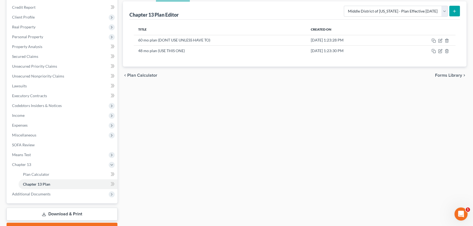
scroll to position [19, 0]
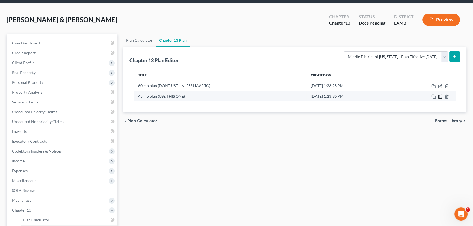
click at [439, 96] on icon "button" at bounding box center [440, 97] width 4 height 4
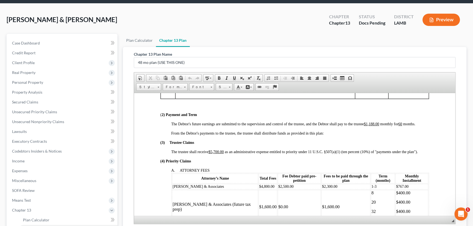
scroll to position [99, 0]
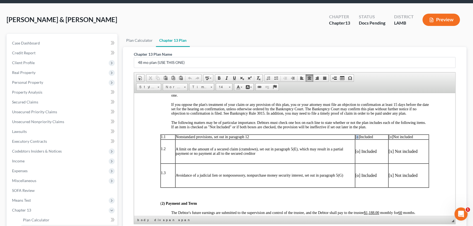
click at [356, 139] on p "[o] Included" at bounding box center [372, 137] width 33 height 4
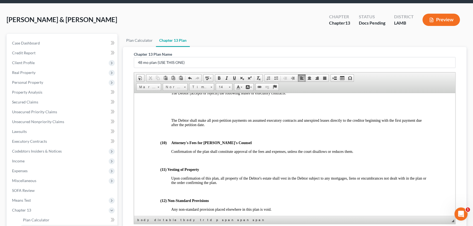
scroll to position [1540, 0]
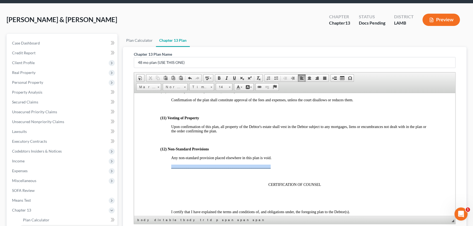
drag, startPoint x: 183, startPoint y: 199, endPoint x: 272, endPoint y: 199, distance: 88.8
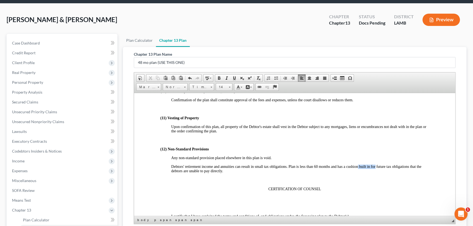
drag, startPoint x: 358, startPoint y: 201, endPoint x: 375, endPoint y: 201, distance: 16.9
click at [375, 173] on span "Debtors' retirement income and annuities can result in small tax obligations. P…" at bounding box center [296, 169] width 250 height 8
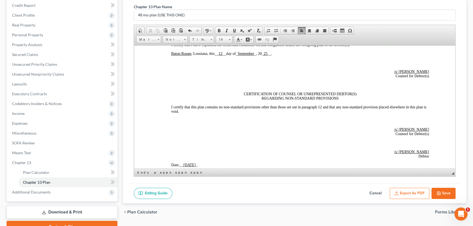
scroll to position [68, 0]
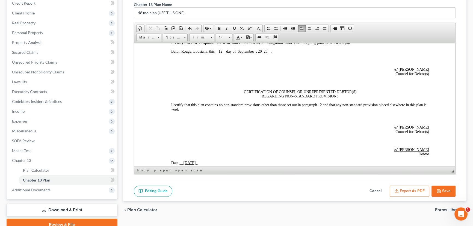
click at [451, 194] on button "Save" at bounding box center [444, 191] width 24 height 11
select select "0"
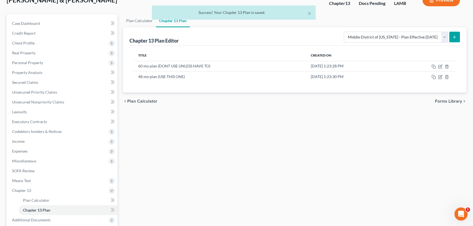
scroll to position [0, 0]
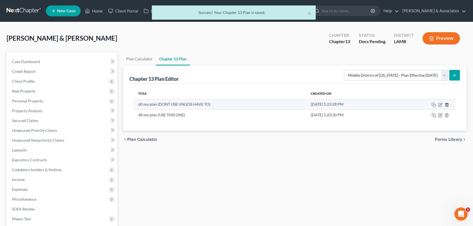
click at [447, 104] on icon "button" at bounding box center [447, 105] width 4 height 4
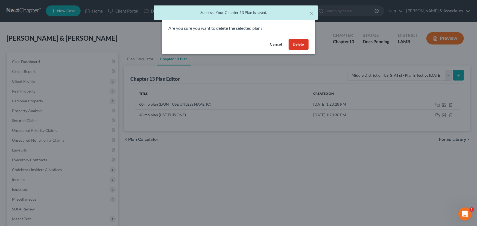
click at [306, 44] on button "Delete" at bounding box center [299, 44] width 20 height 11
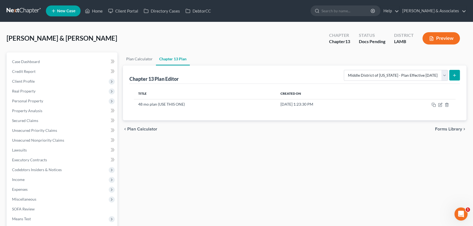
click at [131, 174] on div "Plan Calculator Chapter 13 Plan Chapter 13 Plan Editor Please select your Chapt…" at bounding box center [294, 175] width 349 height 247
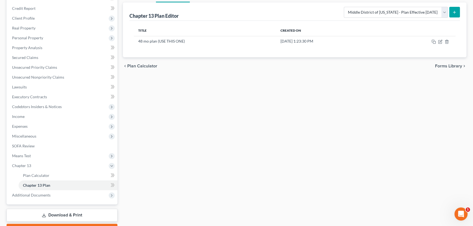
scroll to position [74, 0]
